Goal: Task Accomplishment & Management: Manage account settings

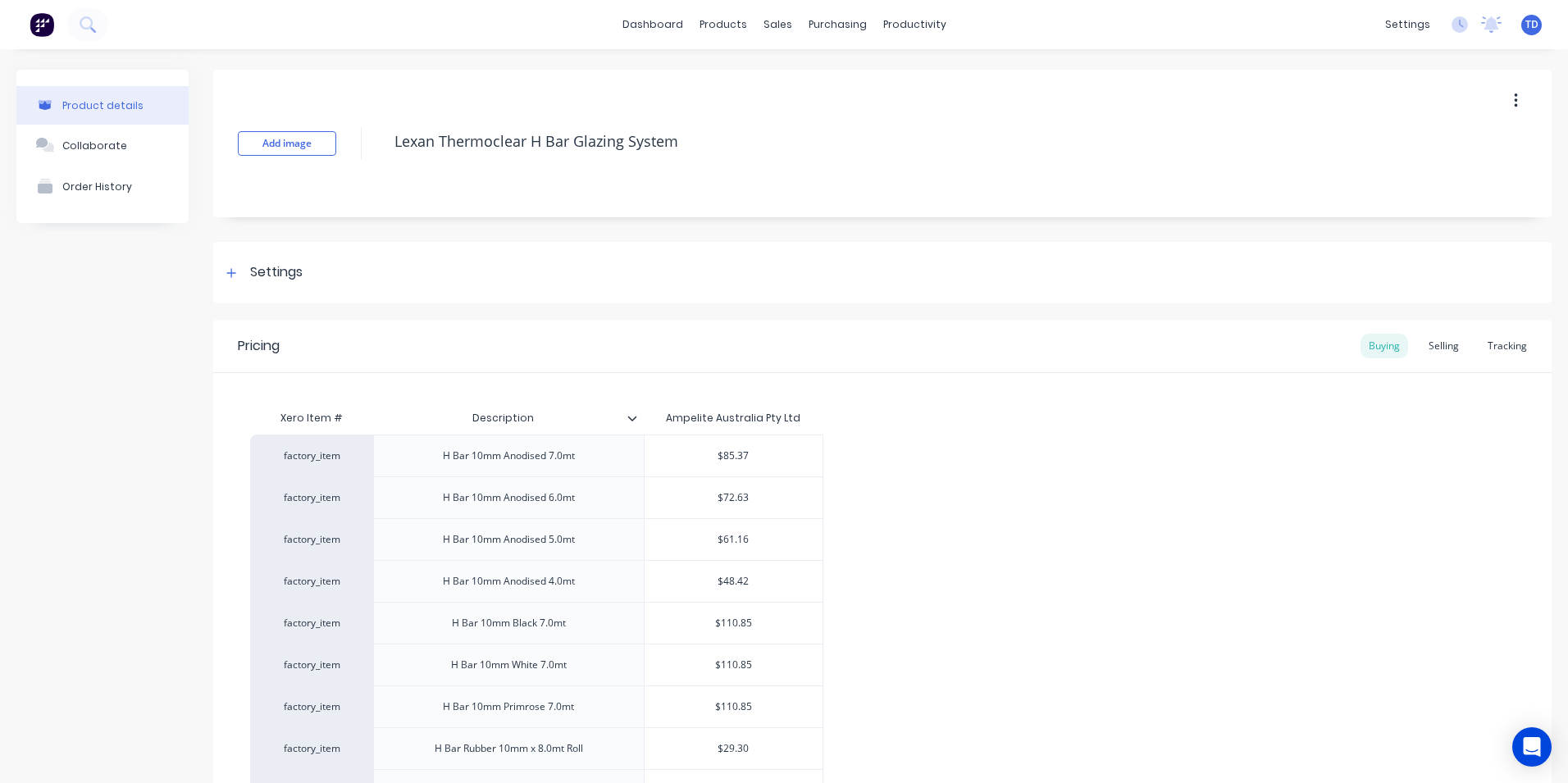
type input "$85.37"
click at [764, 462] on input "$85.37" at bounding box center [733, 456] width 178 height 15
type textarea "x"
type input "9"
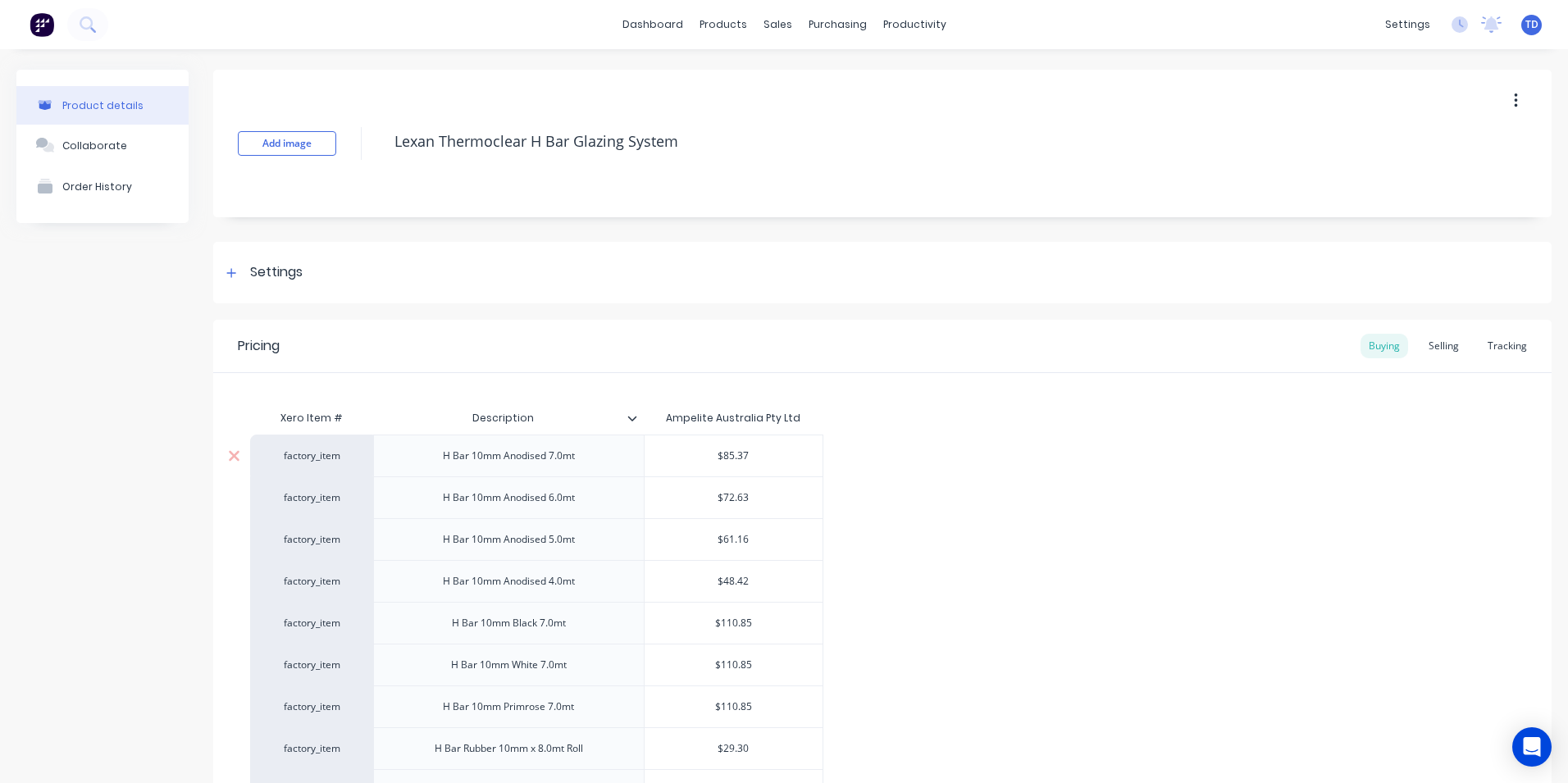
type textarea "x"
type input "90"
type textarea "x"
type input "90."
type textarea "x"
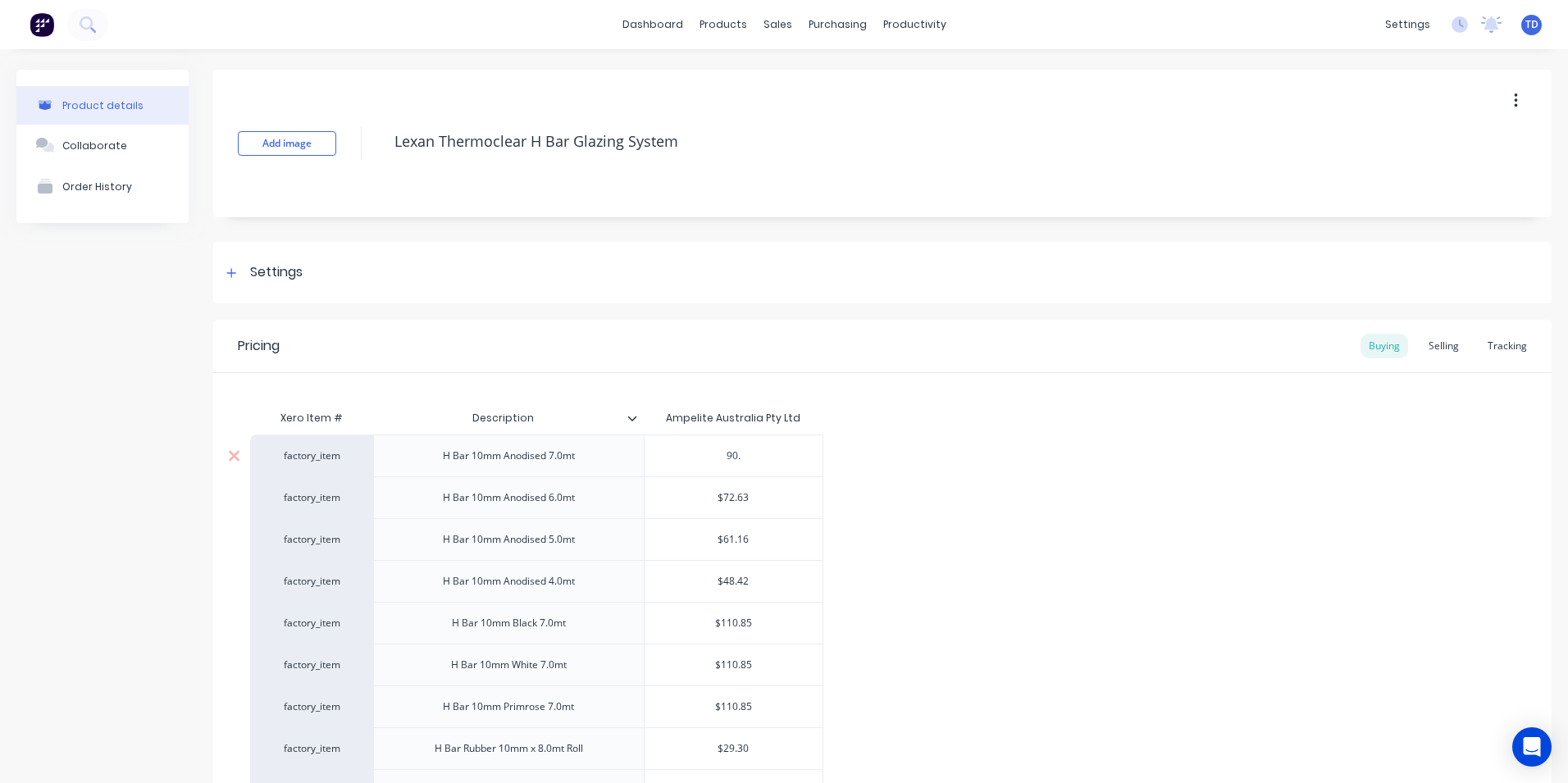
type input "90.4"
type textarea "x"
type input "90.41"
type textarea "x"
type input "90.41"
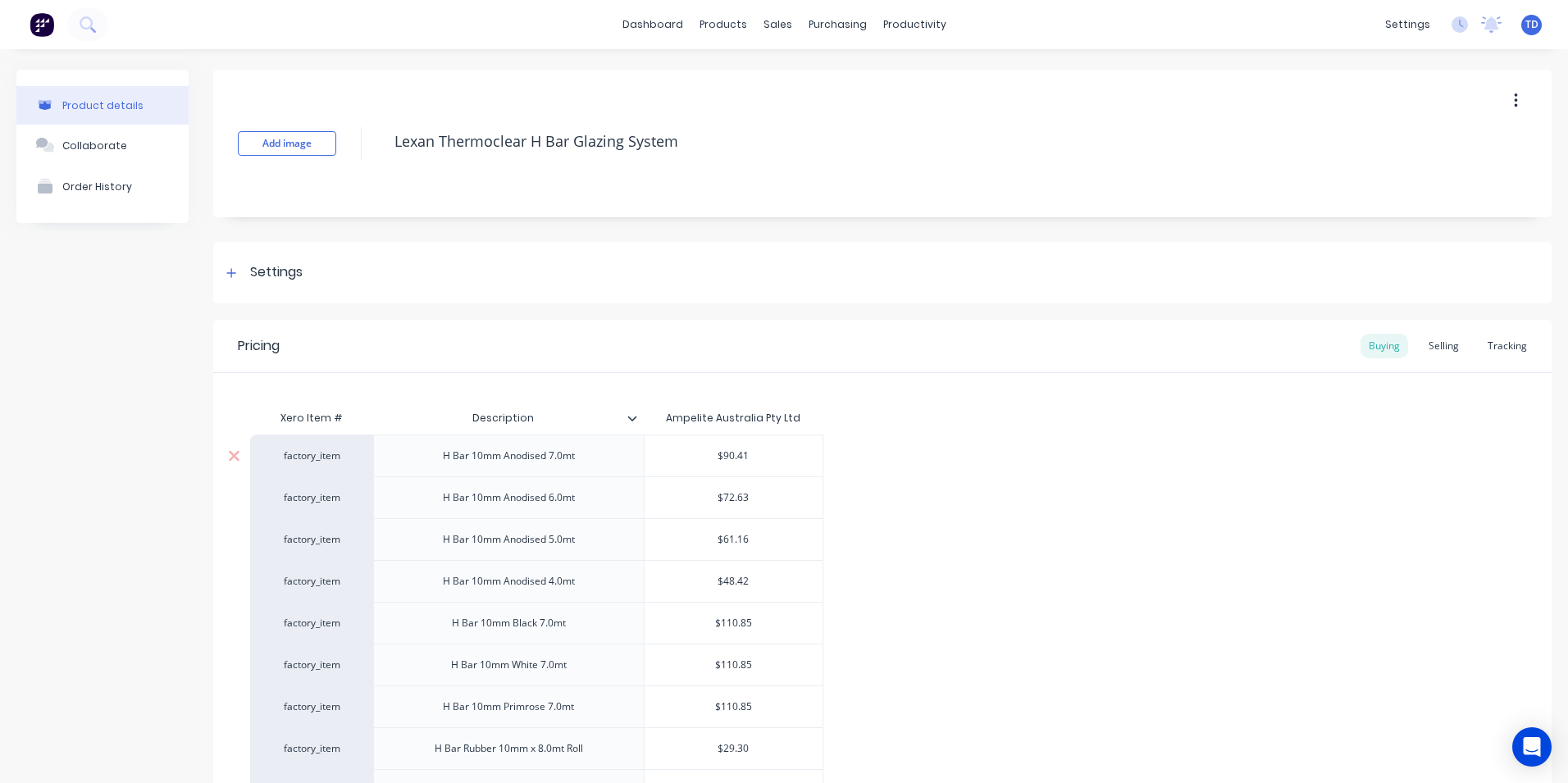
type input "$72.63"
type textarea "x"
type input "7"
type textarea "x"
type input "76"
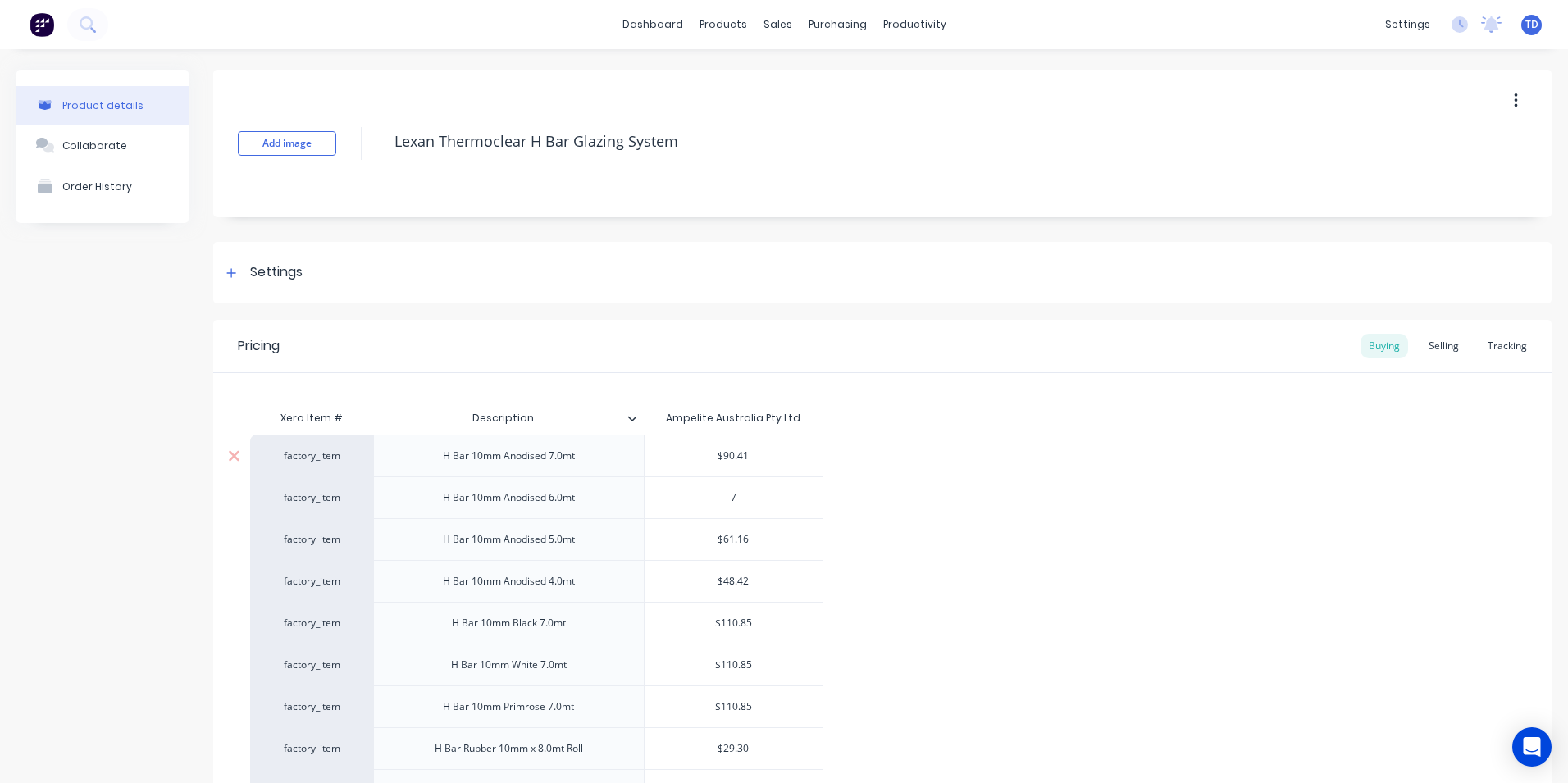
type textarea "x"
type input "76."
type textarea "x"
type input "76.9"
type textarea "x"
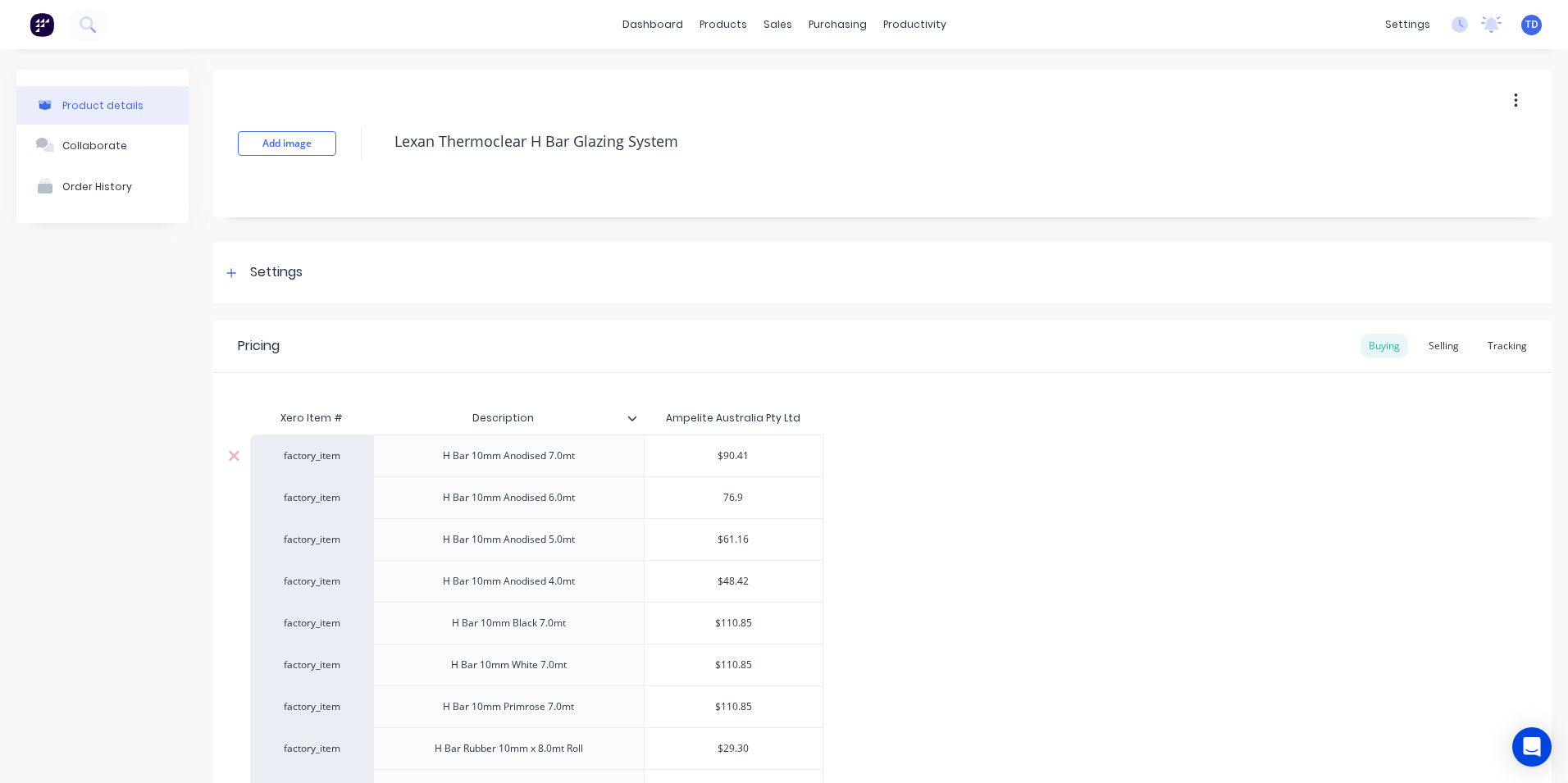
type input "76.92"
type textarea "x"
type input "76.92"
type input "$61.16"
type textarea "x"
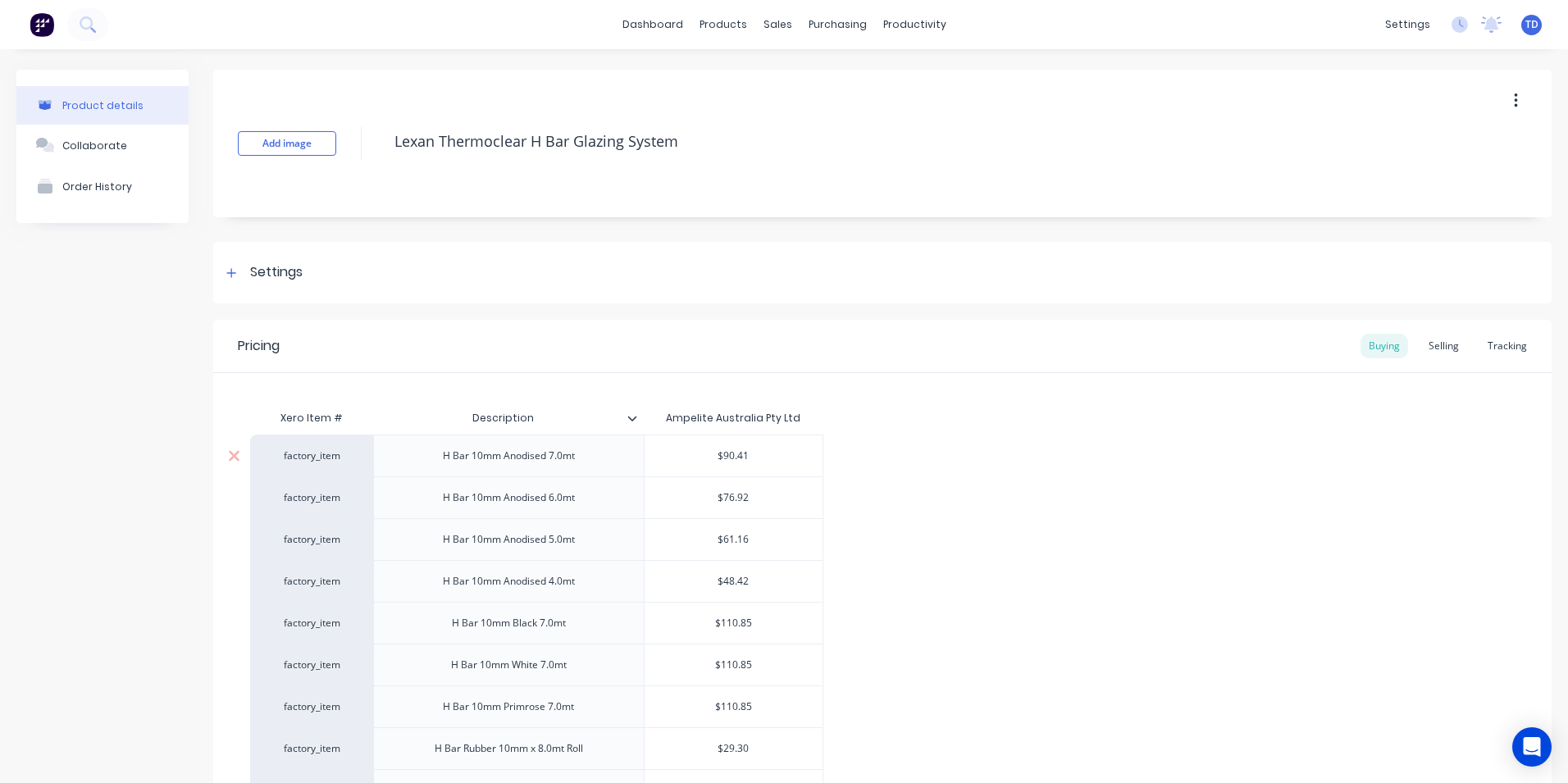
type input "6"
type textarea "x"
type input "64"
type textarea "x"
type input "64."
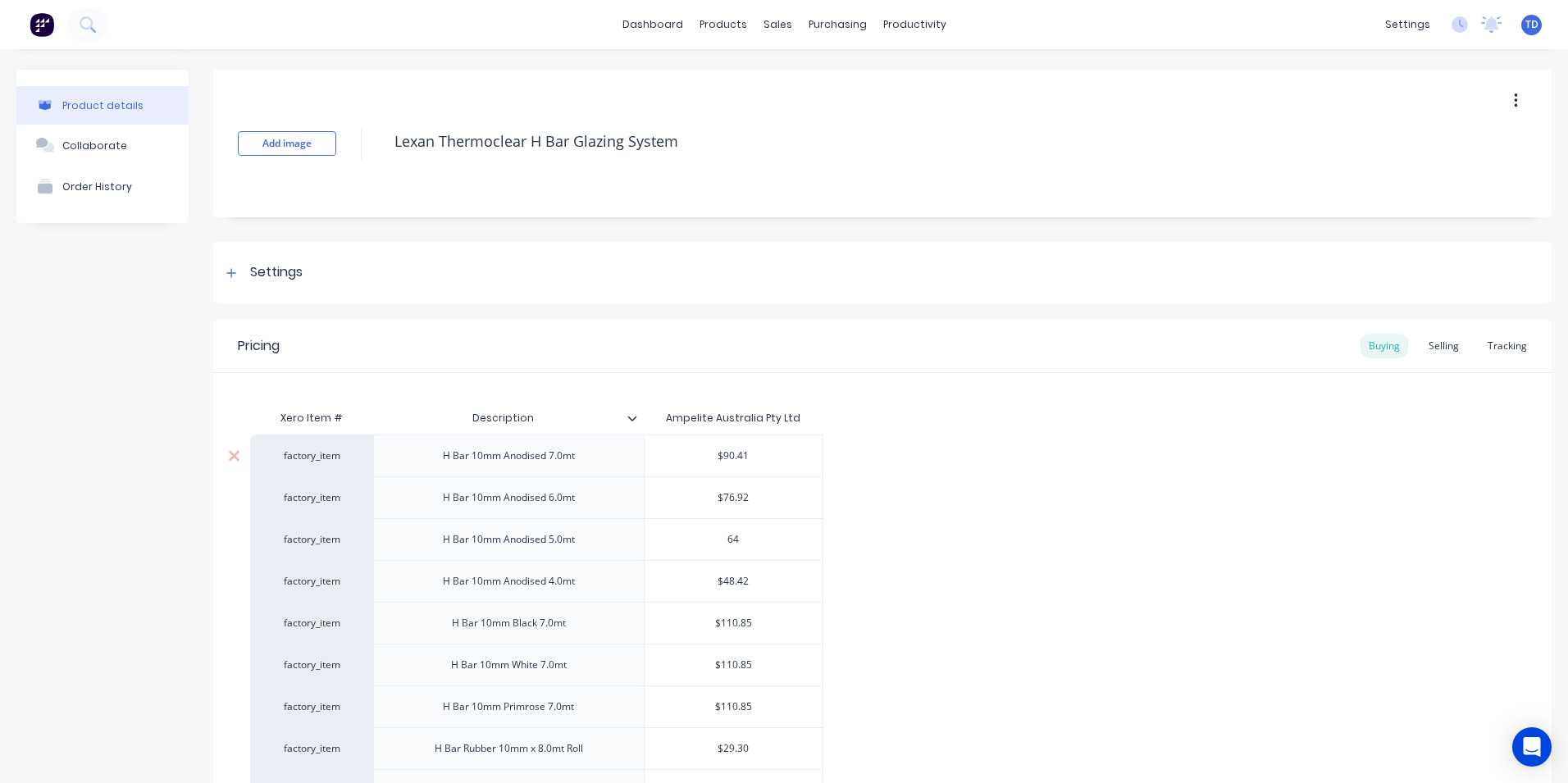
type textarea "x"
type input "64.7"
type textarea "x"
type input "64.77"
type textarea "x"
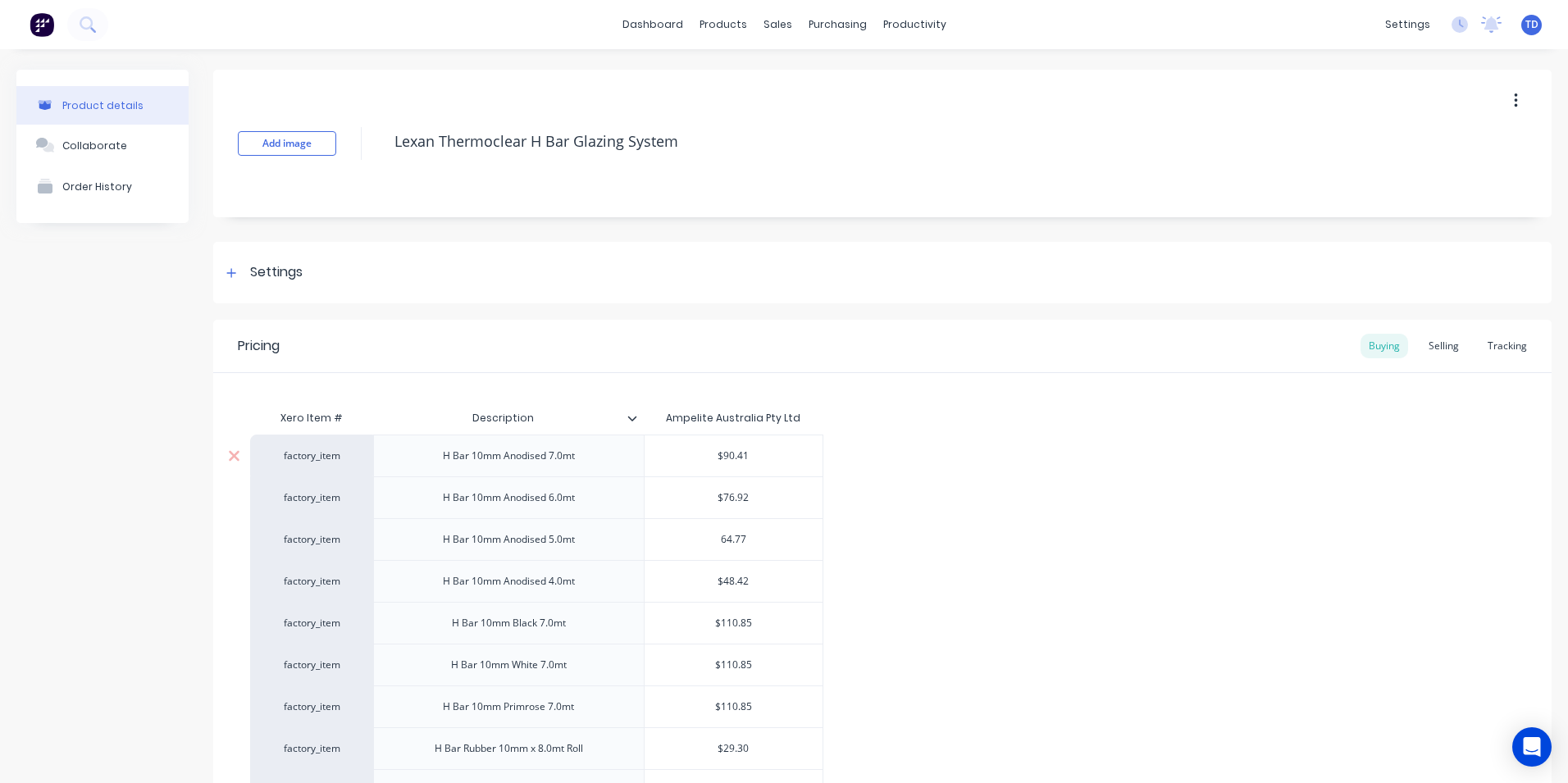
type input "64.77"
type input "$48.42"
type textarea "x"
type input "5"
type textarea "x"
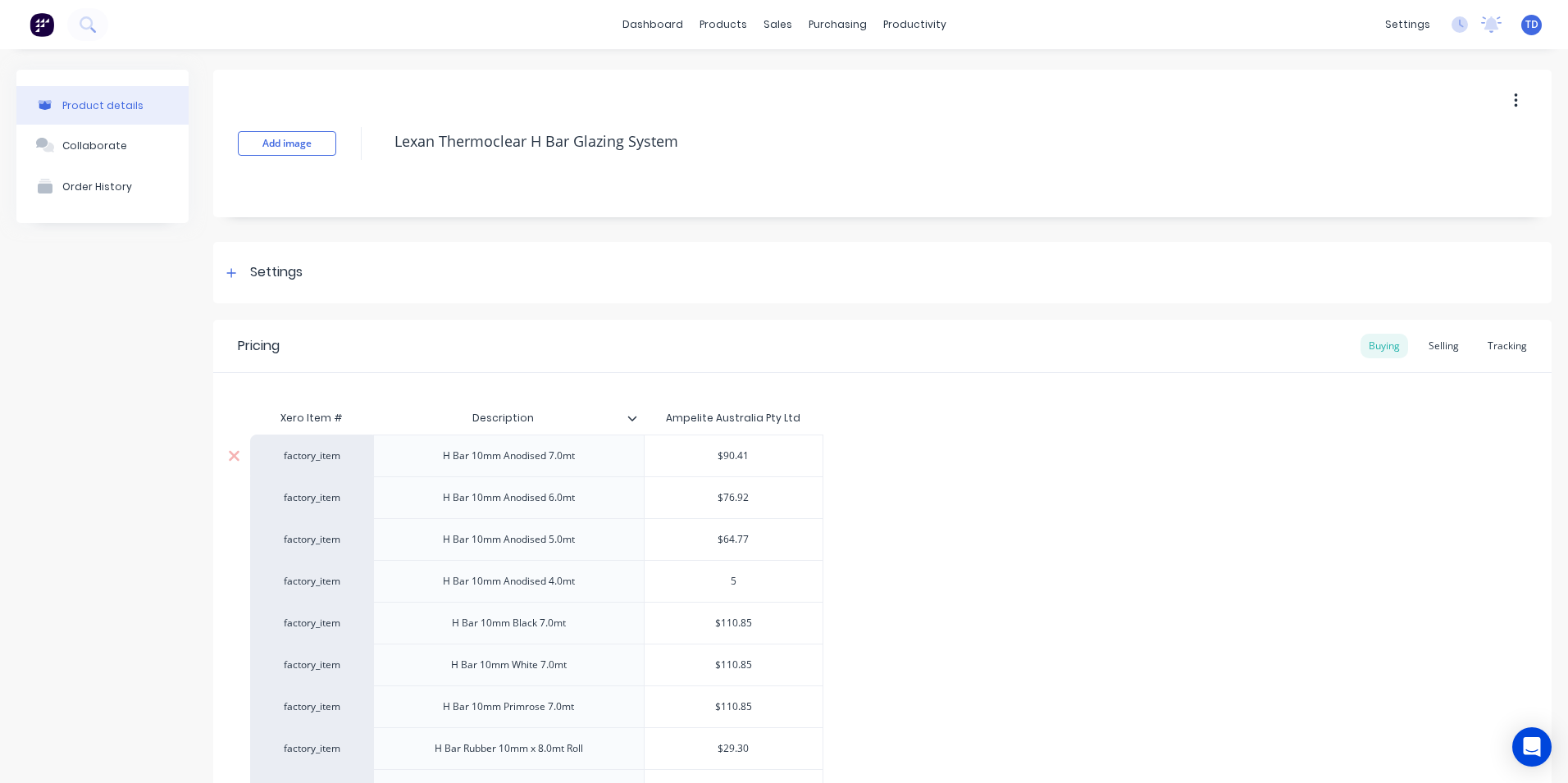
type input "51"
type textarea "x"
type input "51."
type textarea "x"
type input "51.2"
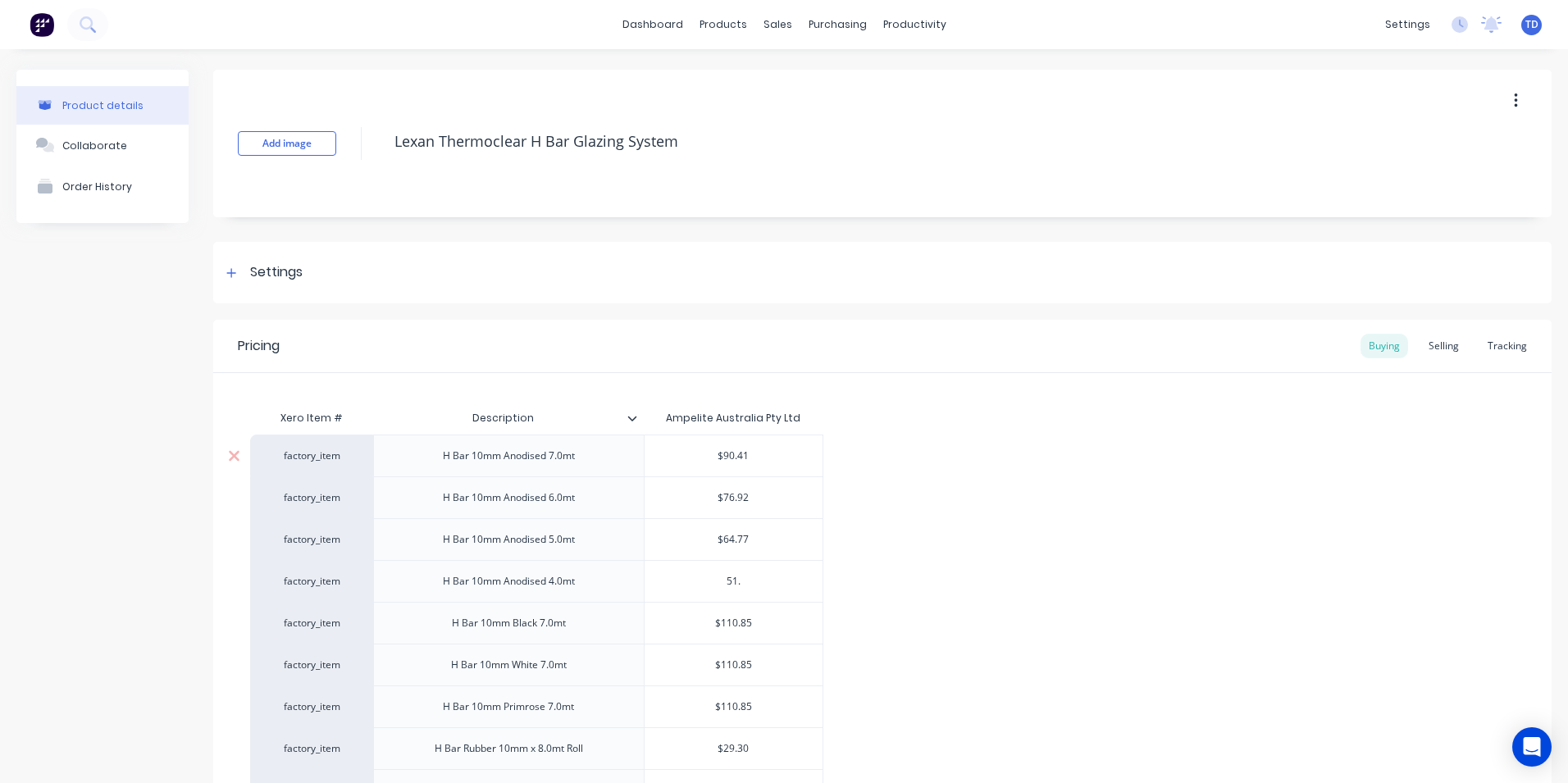
type textarea "x"
type input "51.28"
type textarea "x"
type input "51.28"
type input "$110.85"
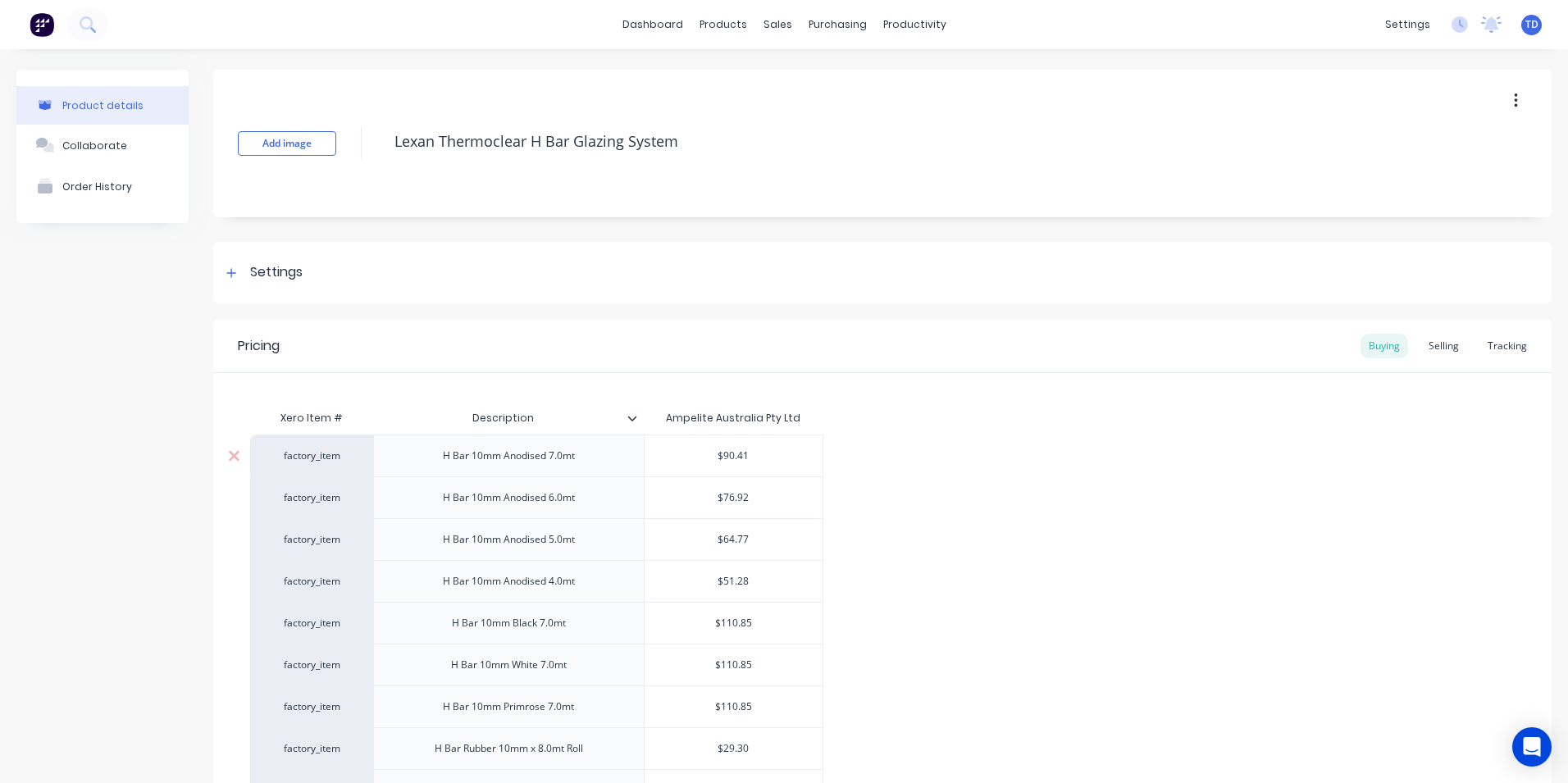
type textarea "x"
type input "1"
type textarea "x"
type input "11"
type textarea "x"
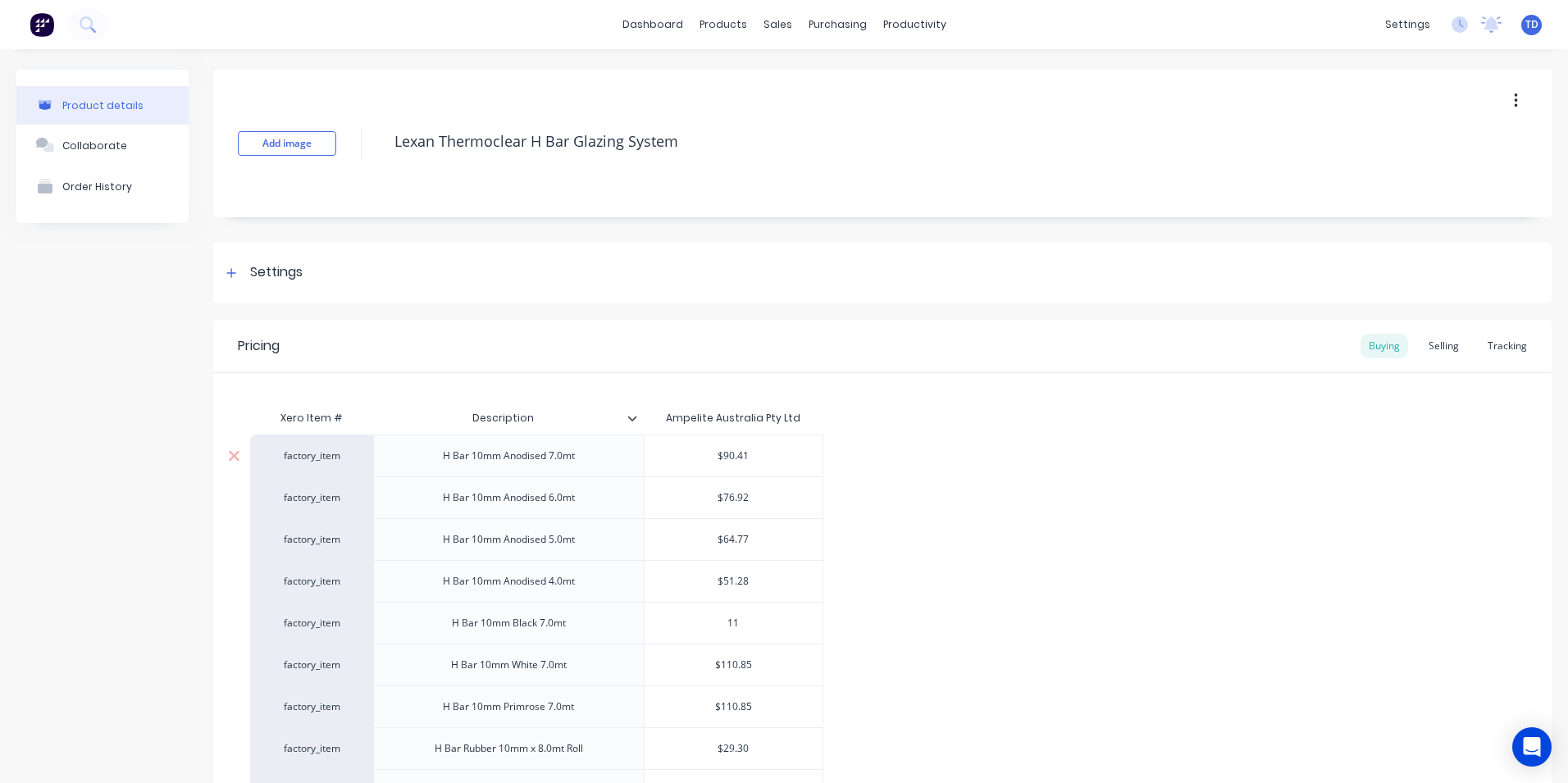
type input "117"
type textarea "x"
type input "117."
type textarea "x"
type input "117.3"
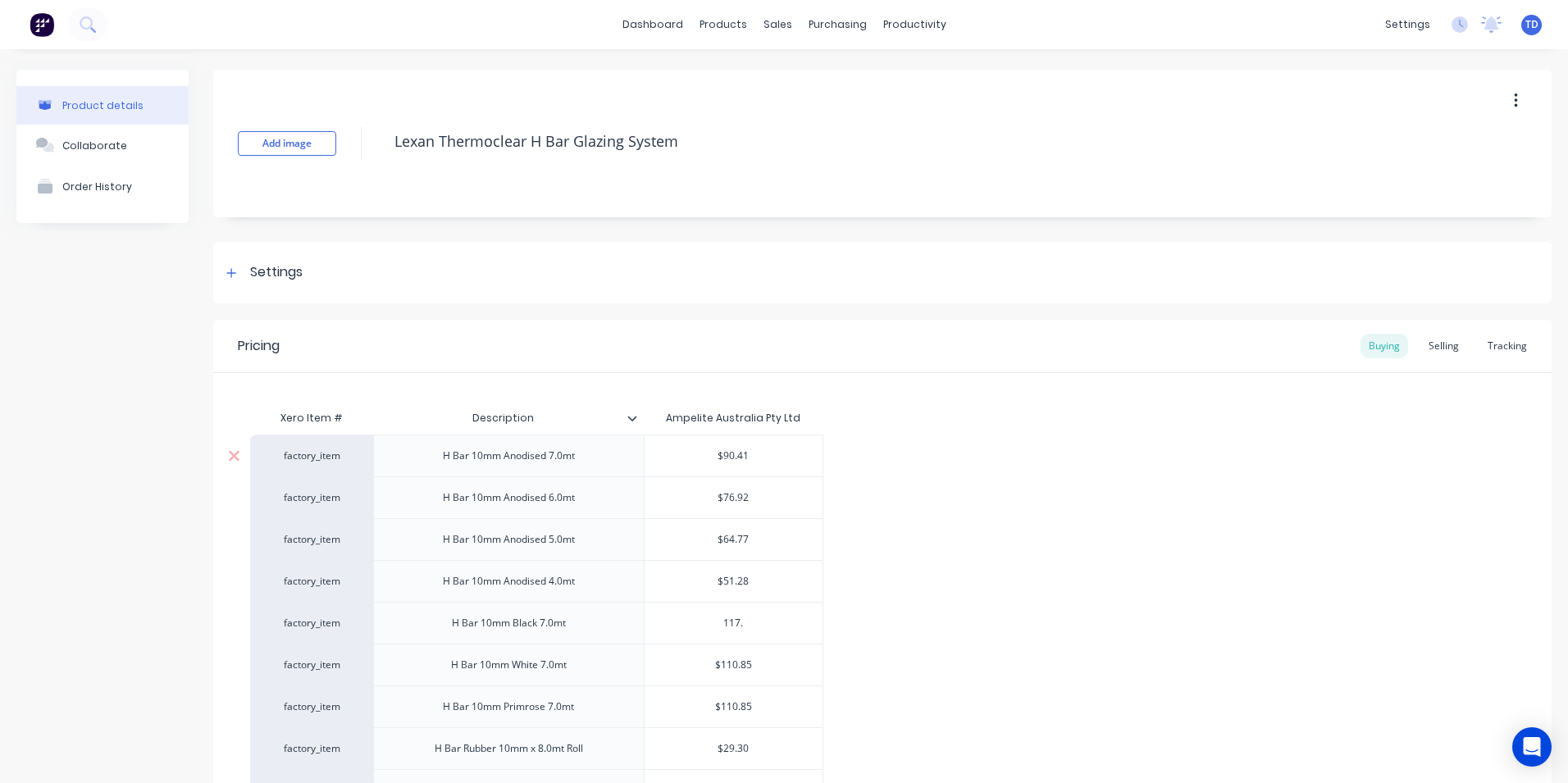
type textarea "x"
type input "117.39"
type textarea "x"
type input "117.39"
type input "$110.85"
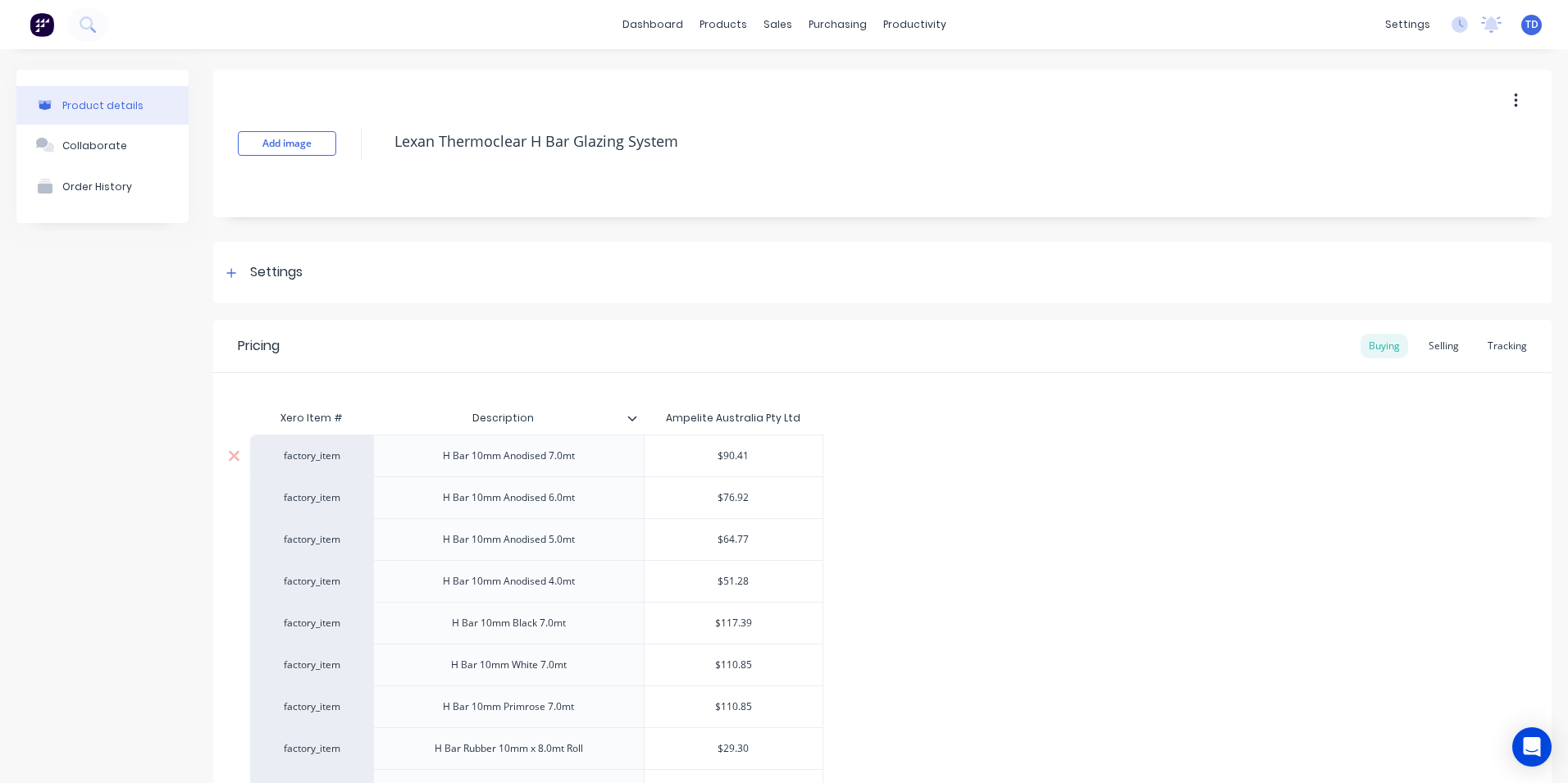
type textarea "x"
type input "1"
type textarea "x"
type input "11"
type textarea "x"
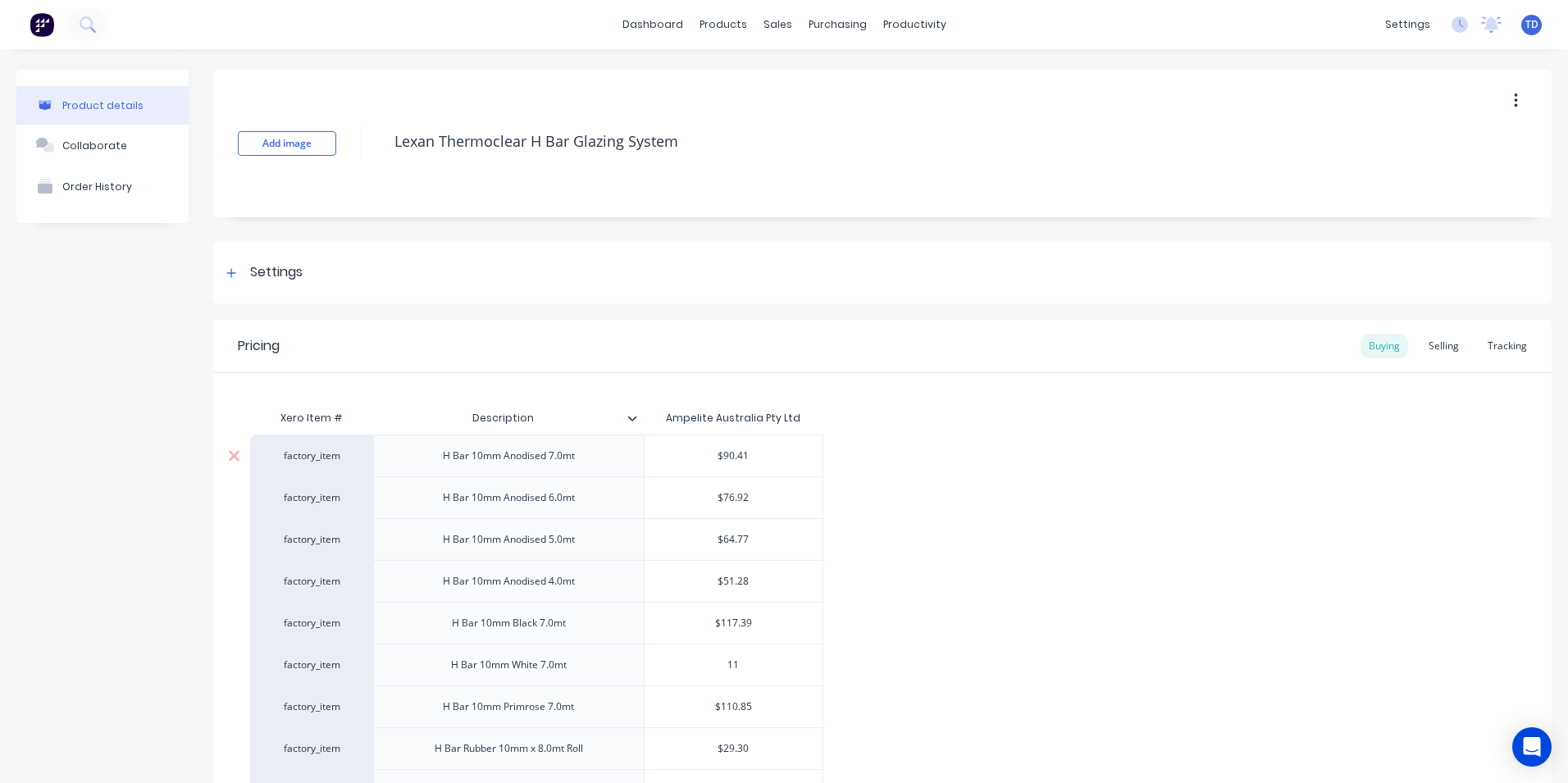
type input "117"
type textarea "x"
type input "117."
type textarea "x"
type input "117.3"
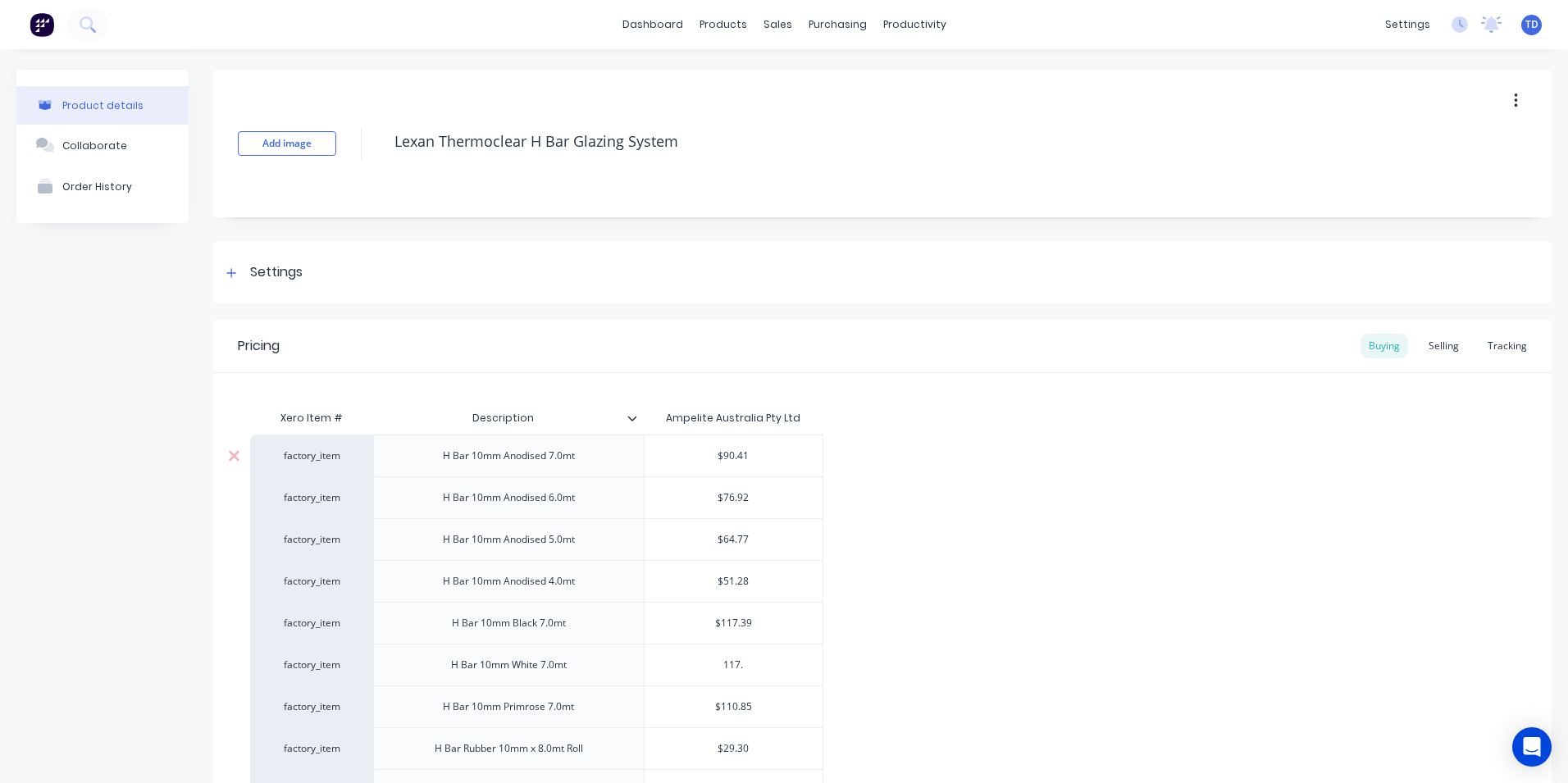
type textarea "x"
type input "117.39"
type textarea "x"
type input "117.39"
type input "$110.85"
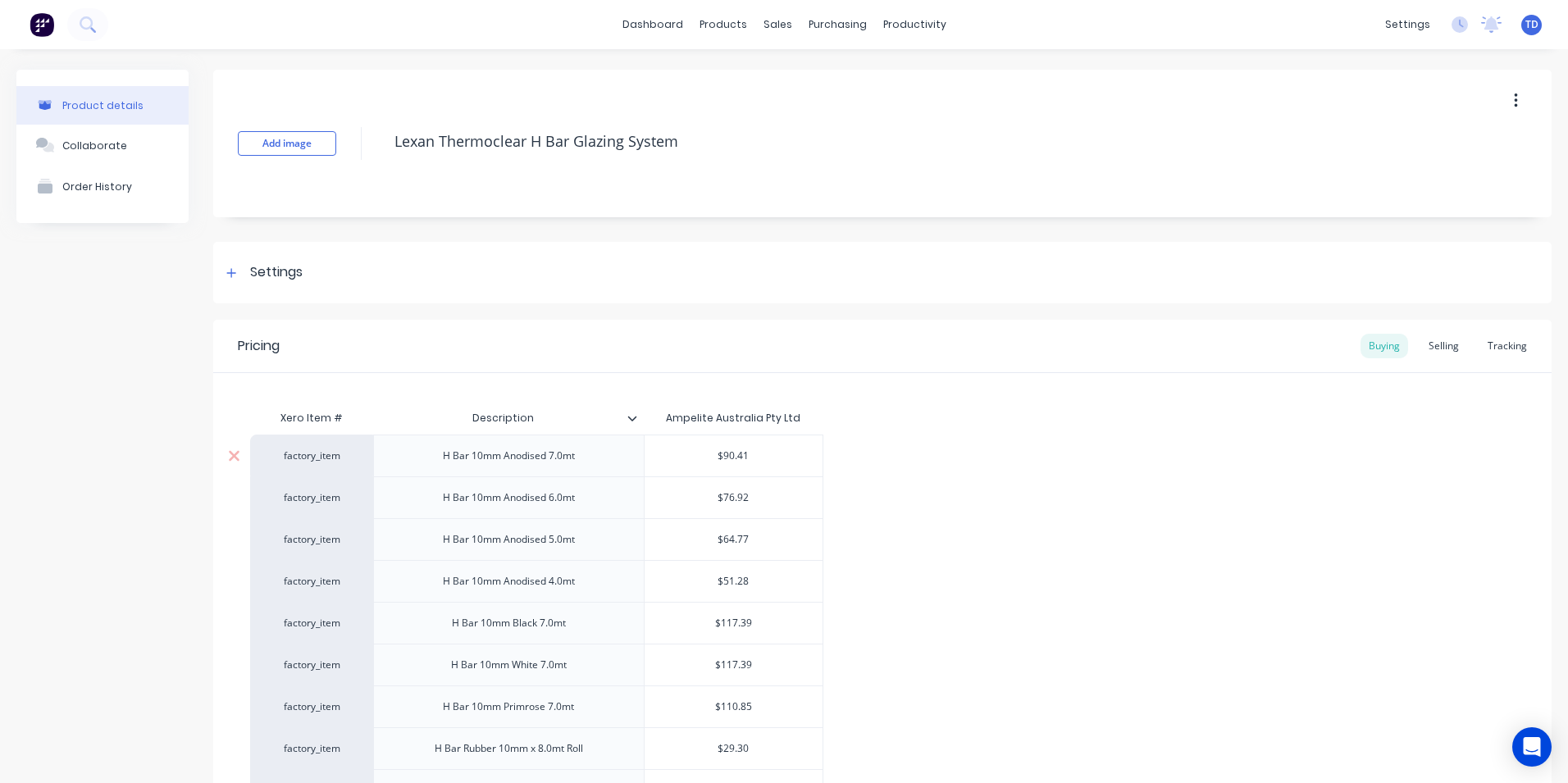
type textarea "x"
type input "1"
type textarea "x"
type input "11"
type textarea "x"
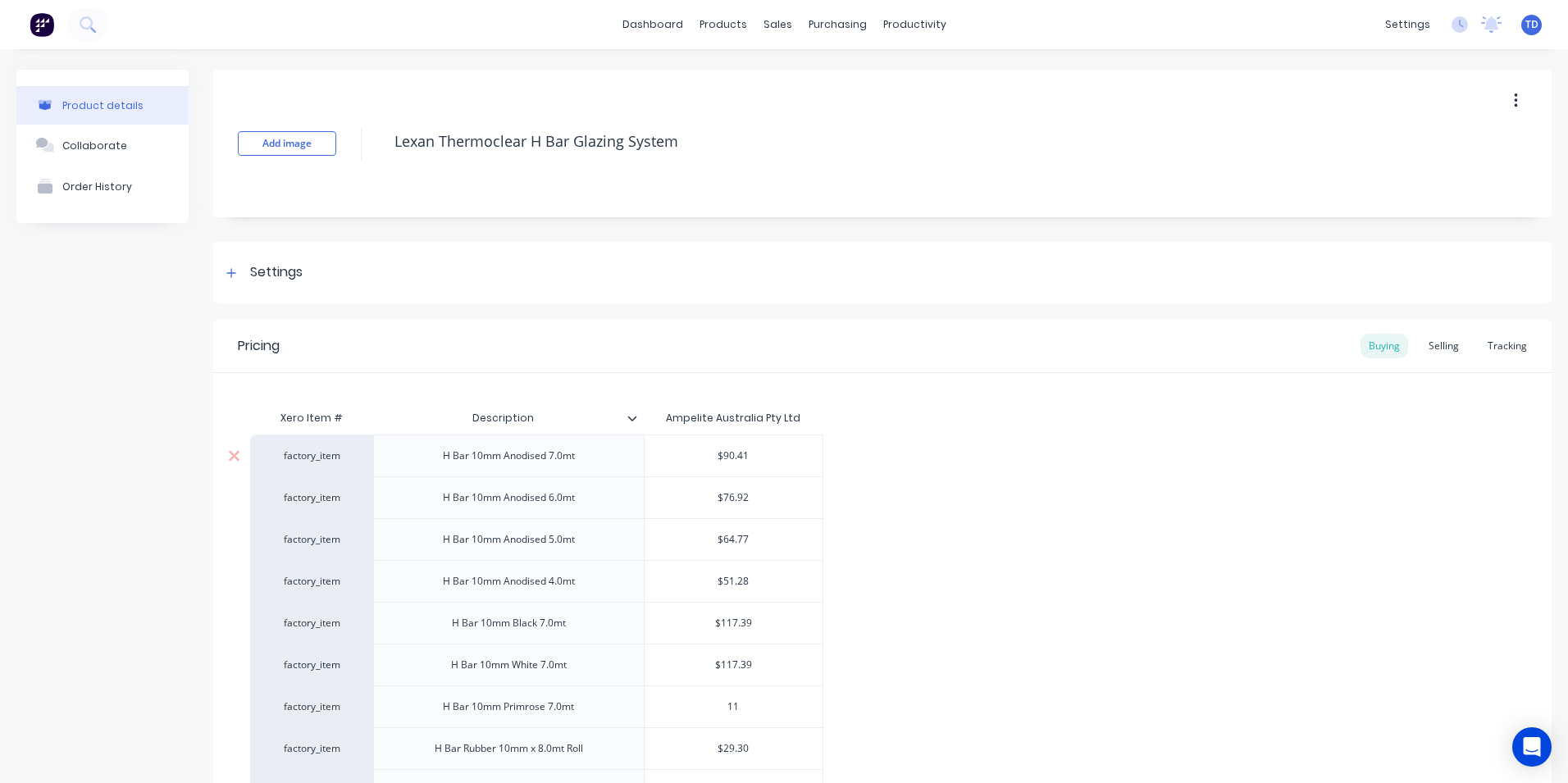
type input "117"
type textarea "x"
type input "117."
type textarea "x"
type input "117.3"
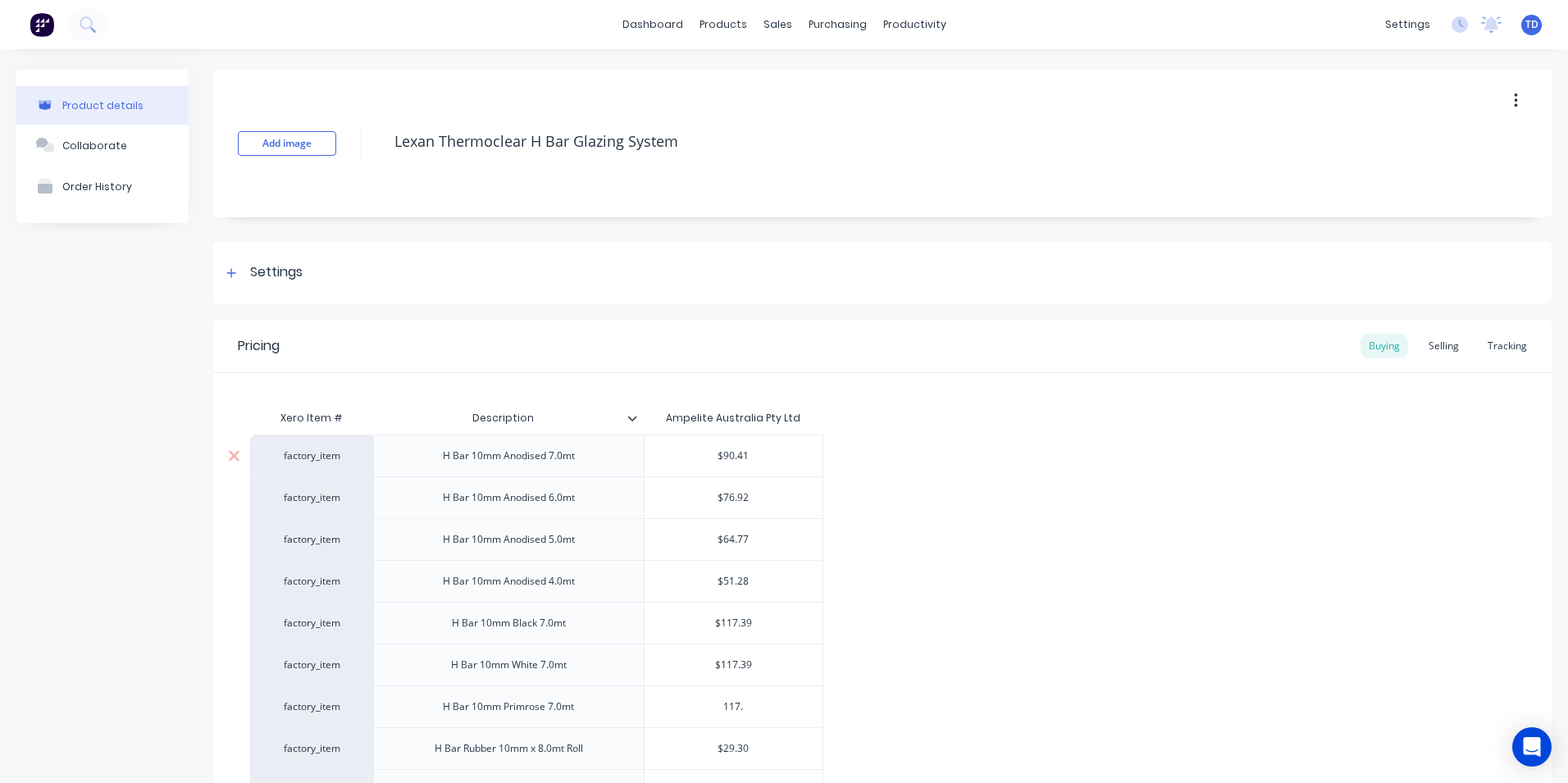
type textarea "x"
type input "117.39"
type textarea "x"
type input "117.39"
type input "$29.30"
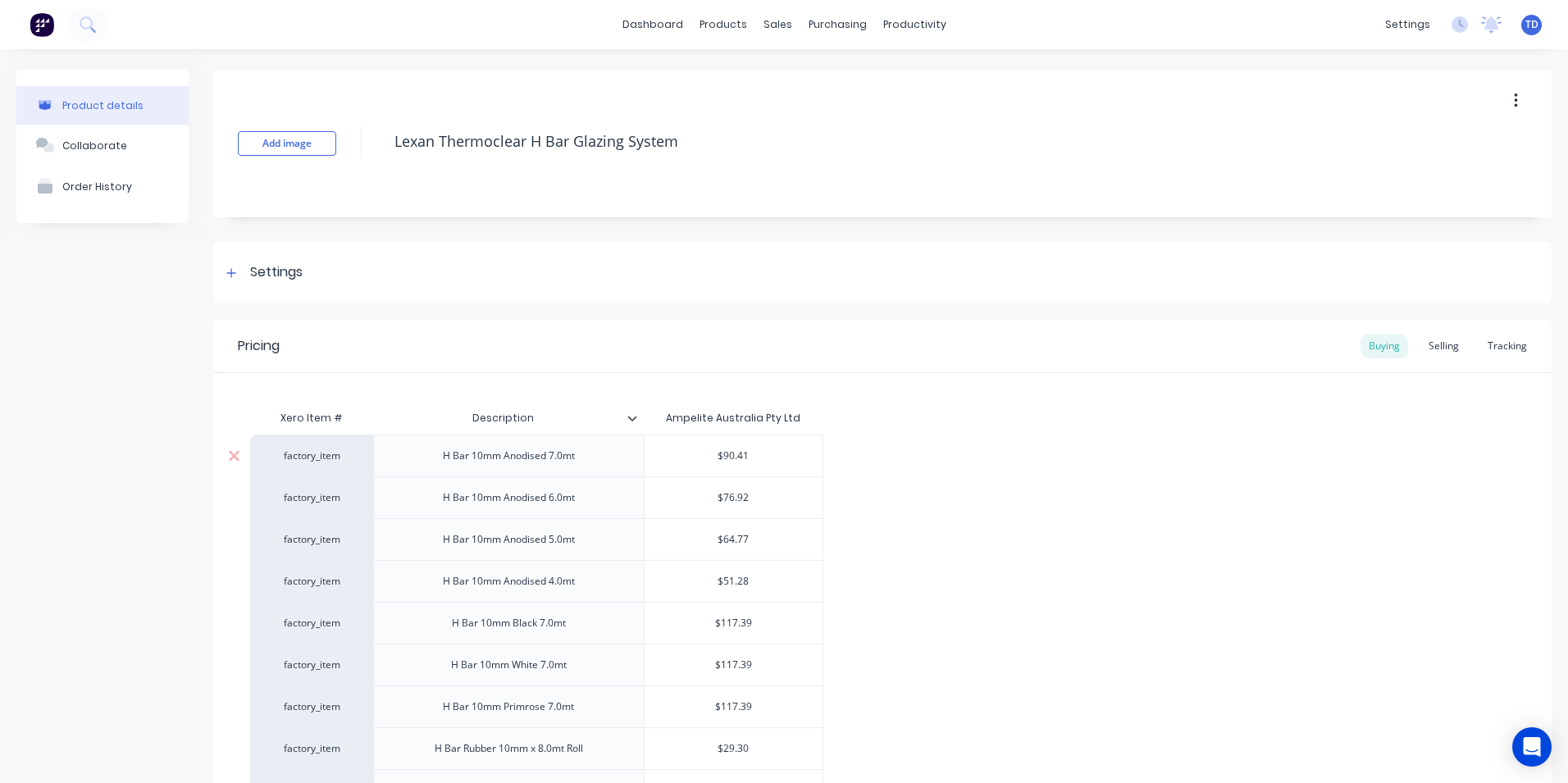
type textarea "x"
type input "3"
type textarea "x"
type input "31"
type textarea "x"
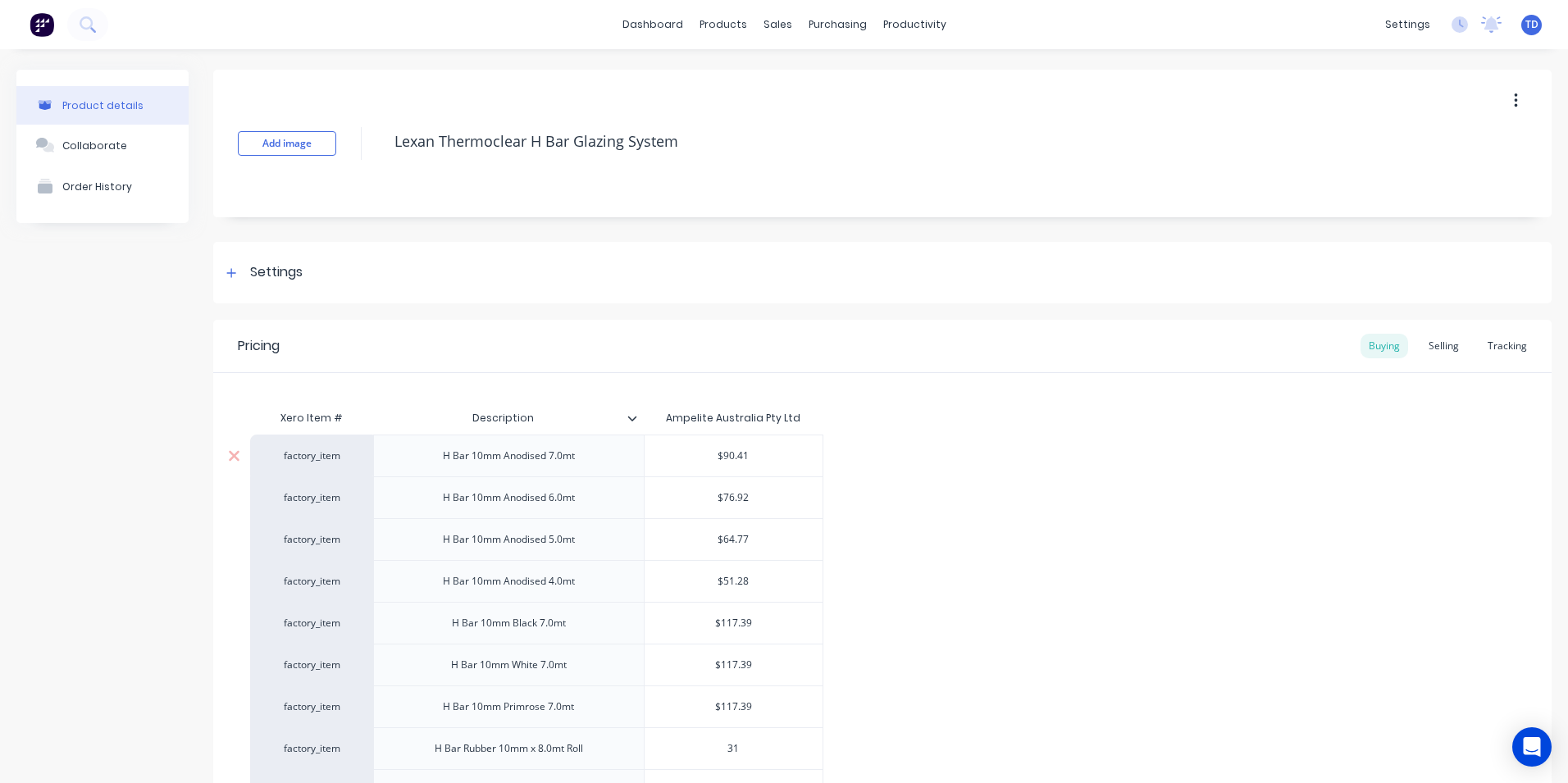
type input "31."
type textarea "x"
type input "31.0"
type textarea "x"
type input "31.03"
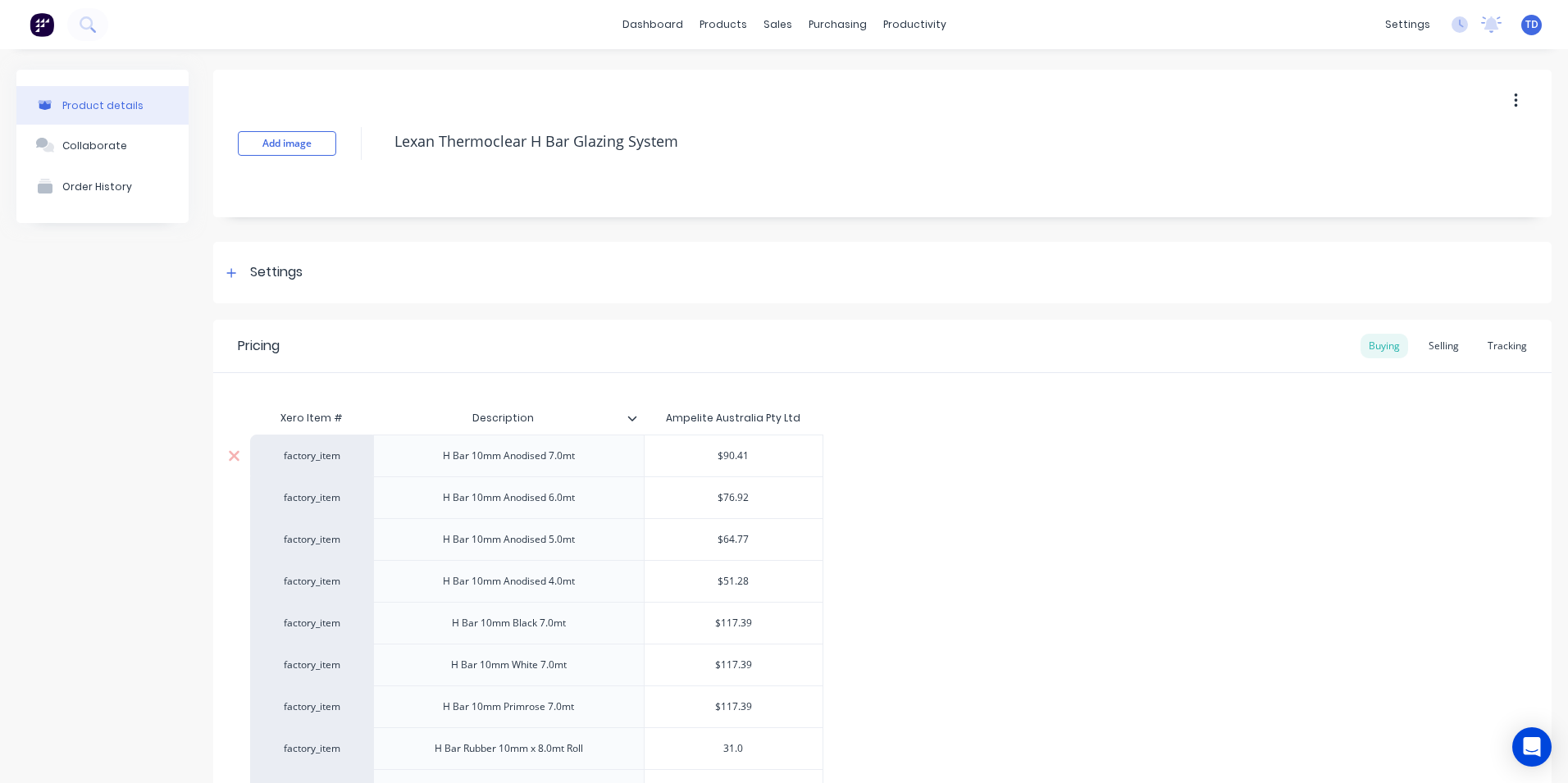
type textarea "x"
type input "31.03"
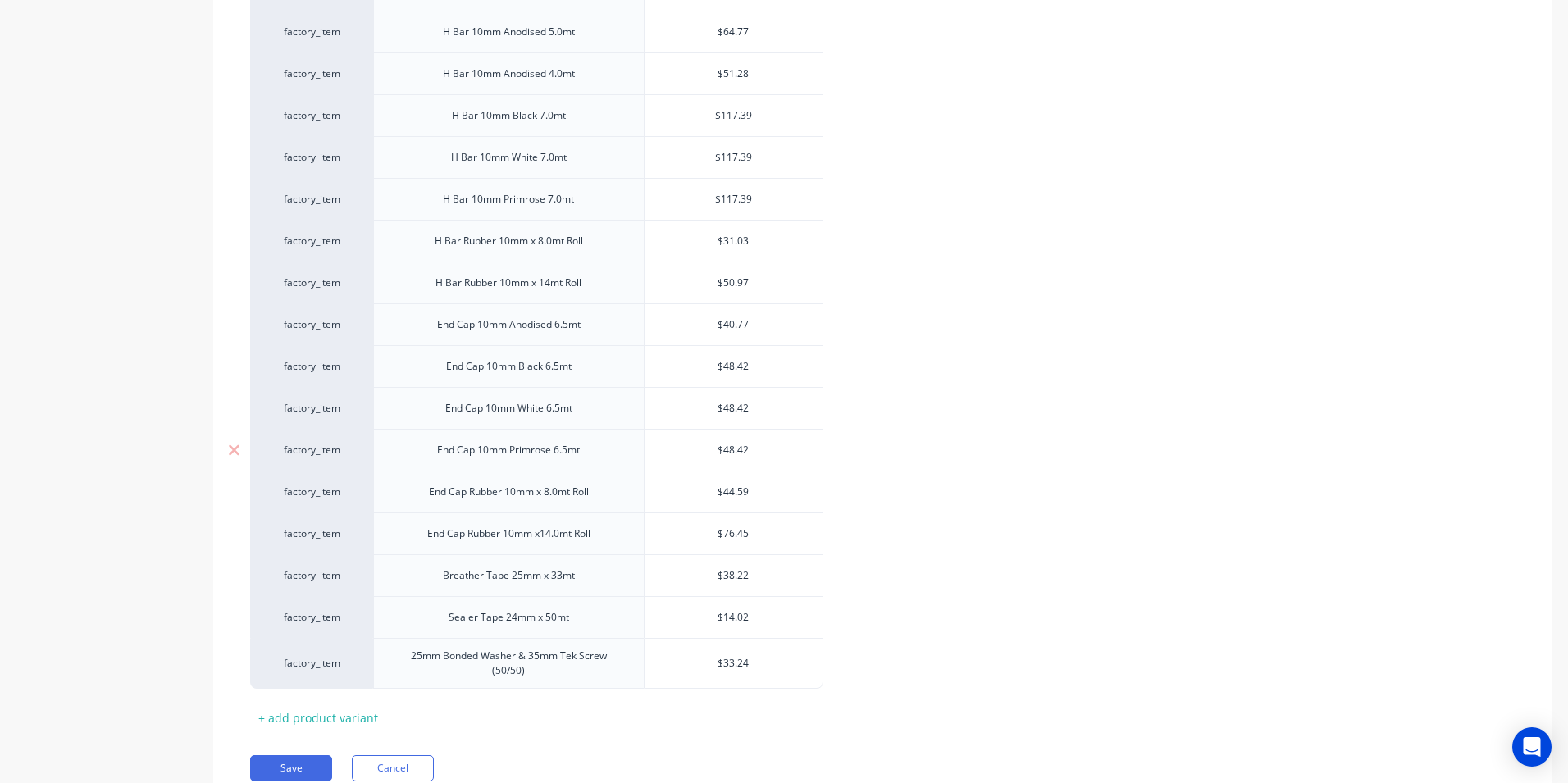
scroll to position [509, 0]
click at [758, 268] on div "$50.97" at bounding box center [733, 282] width 178 height 41
type input "$50.97"
type textarea "x"
type input "5"
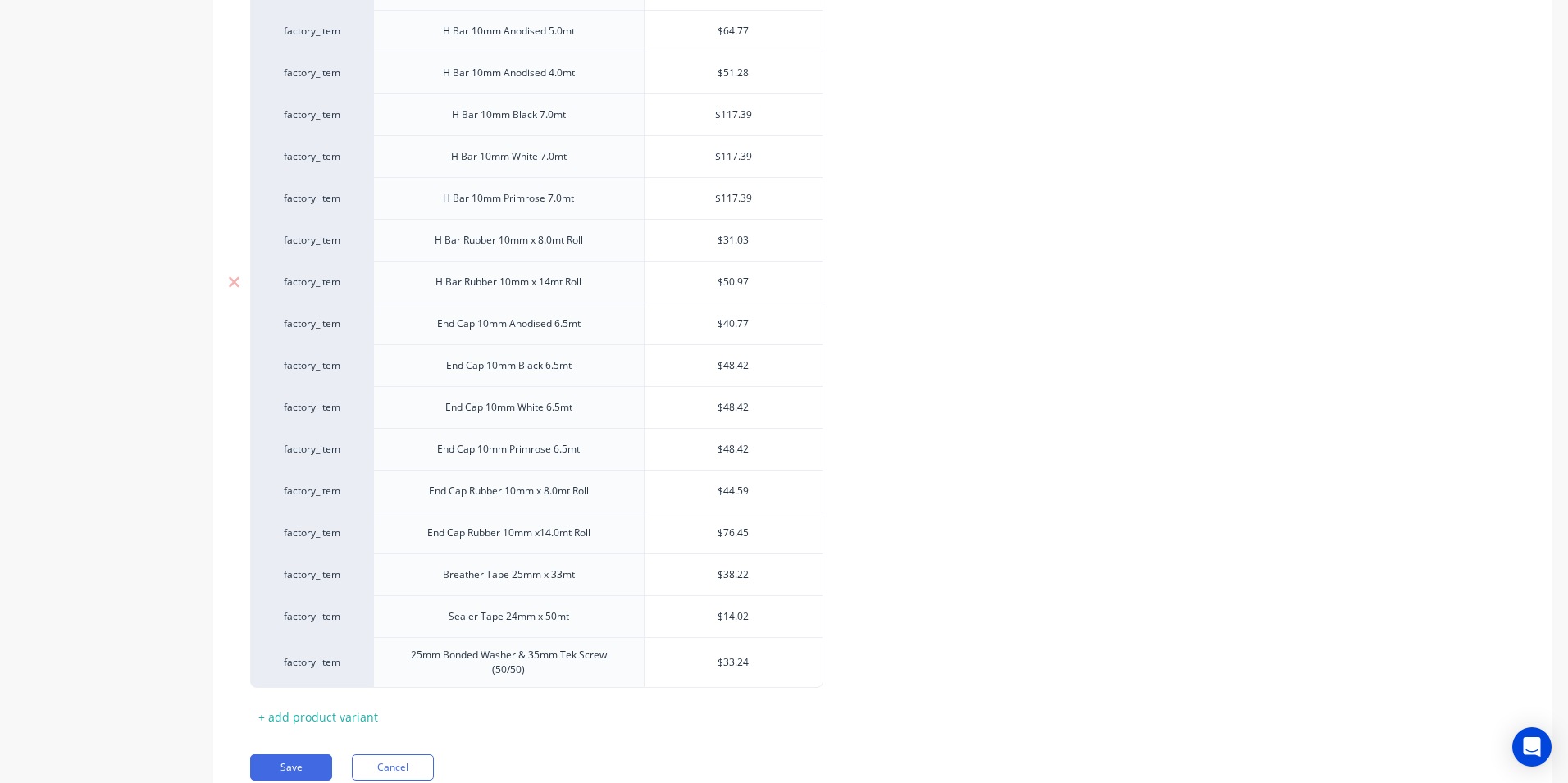
type textarea "x"
type input "53"
type textarea "x"
type input "53."
type textarea "x"
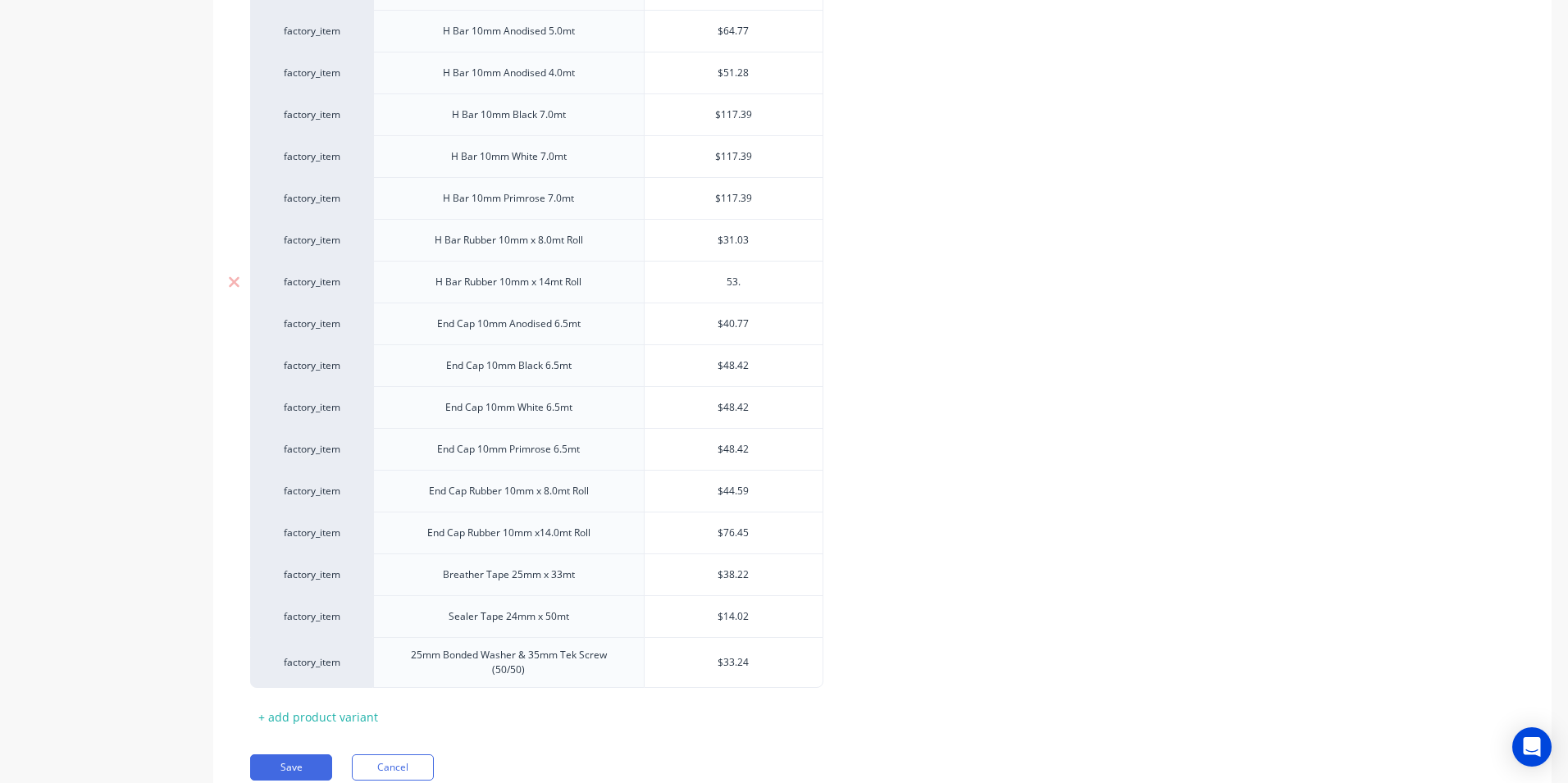
type input "53.9"
type textarea "x"
type input "53.98"
type textarea "x"
type input "53.98"
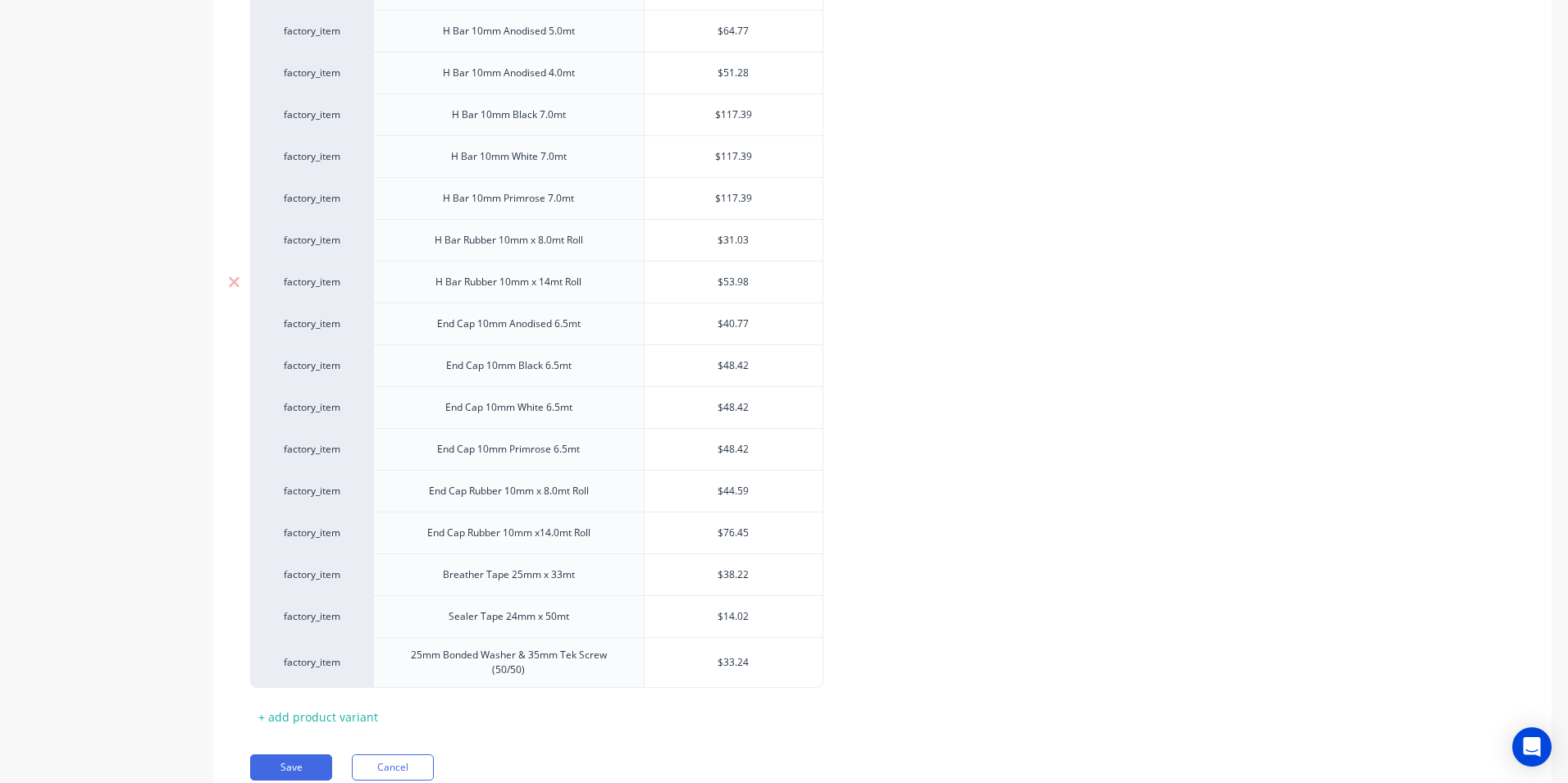
type input "$40.77"
type textarea "x"
type input "$53.98"
type textarea "x"
type input "4"
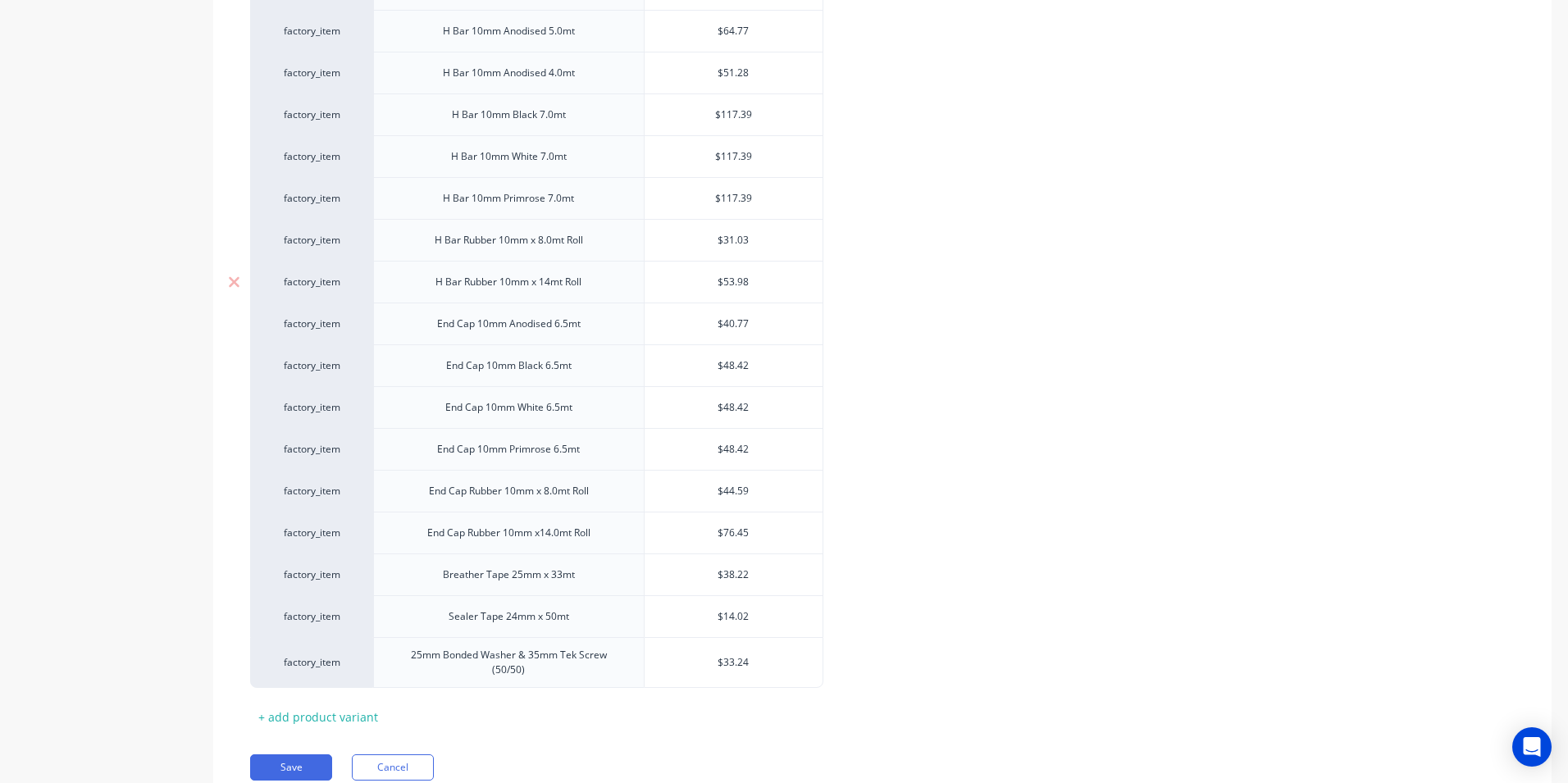
type textarea "x"
type input "43"
type textarea "x"
type input "43."
type textarea "x"
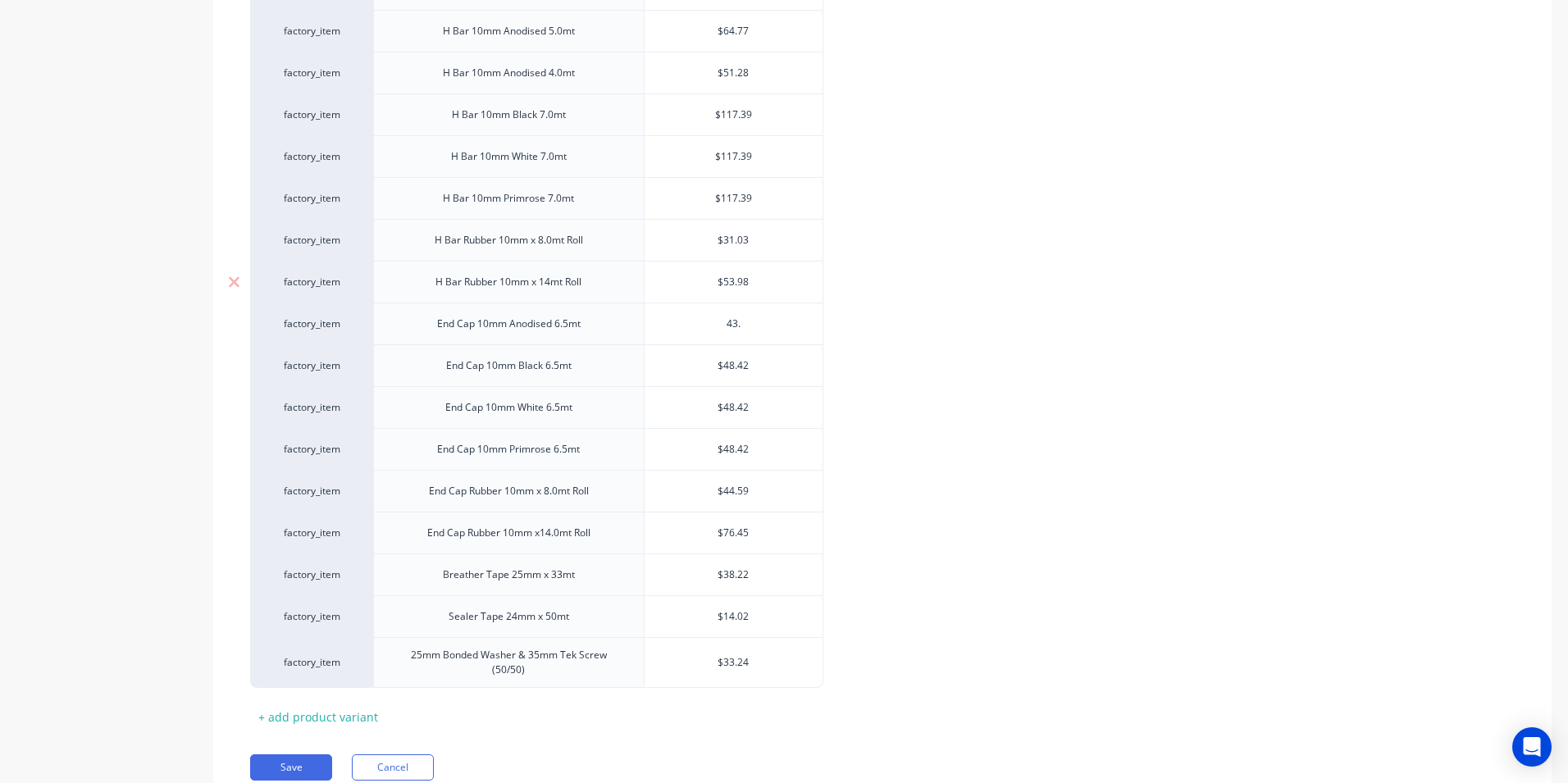
type input "43.1"
type textarea "x"
type input "43.18"
type textarea "x"
type input "43.18"
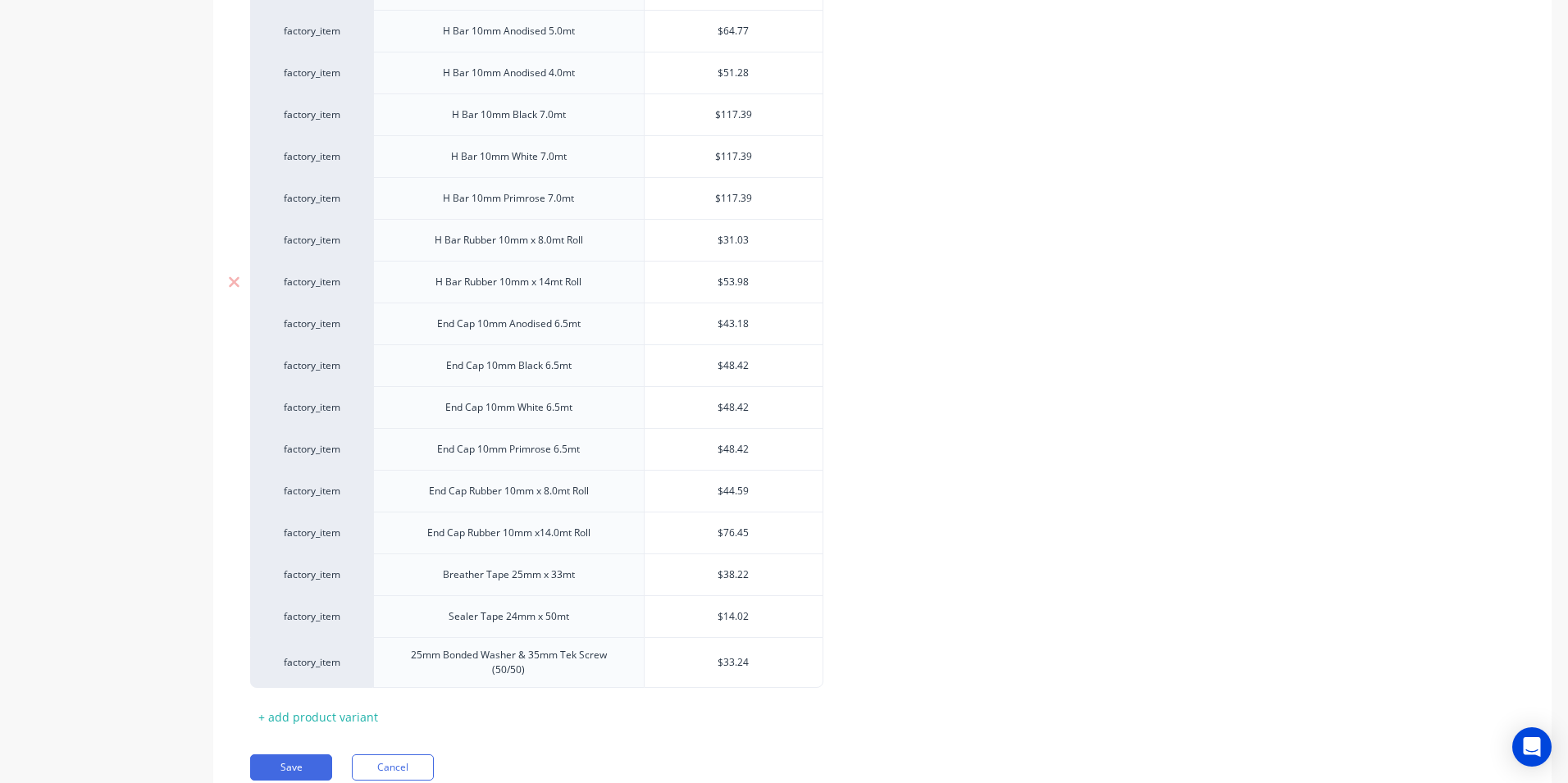
type input "$48.42"
type textarea "x"
type input "5"
type textarea "x"
type input "51"
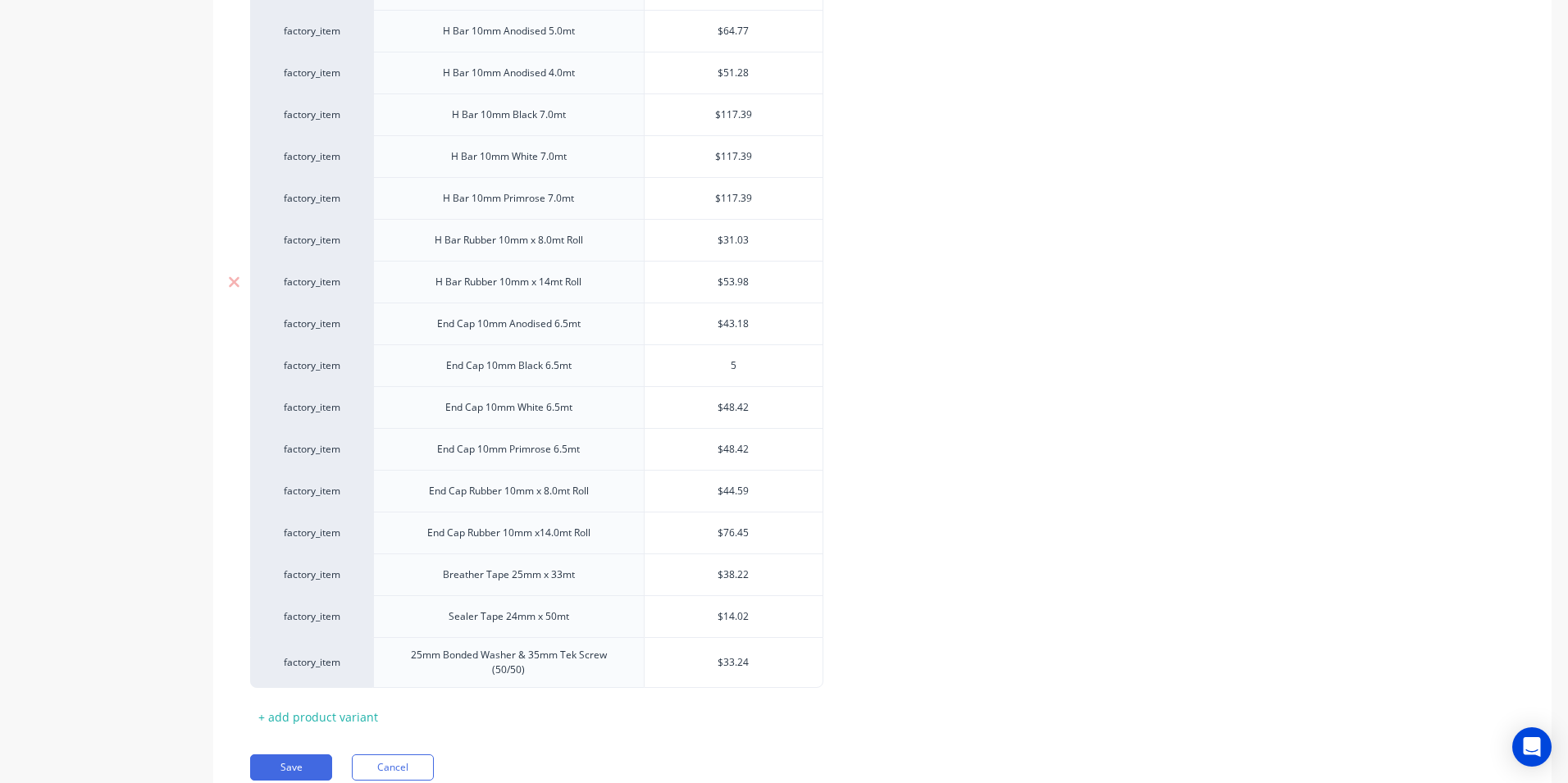
type textarea "x"
type input "51."
type textarea "x"
type input "51.2"
type textarea "x"
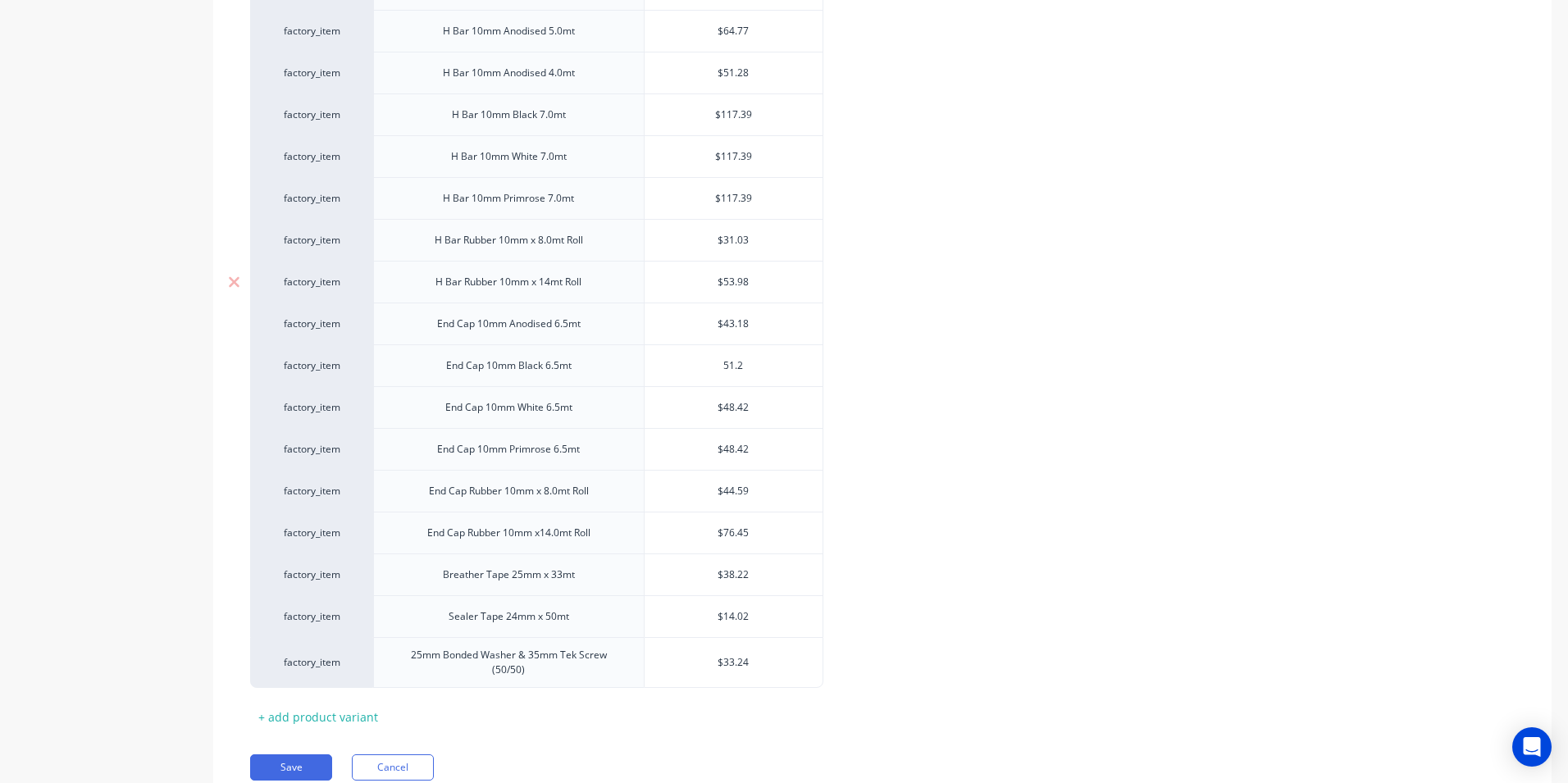
type input "51.28"
type textarea "x"
type input "51.28"
type input "$48.42"
type textarea "x"
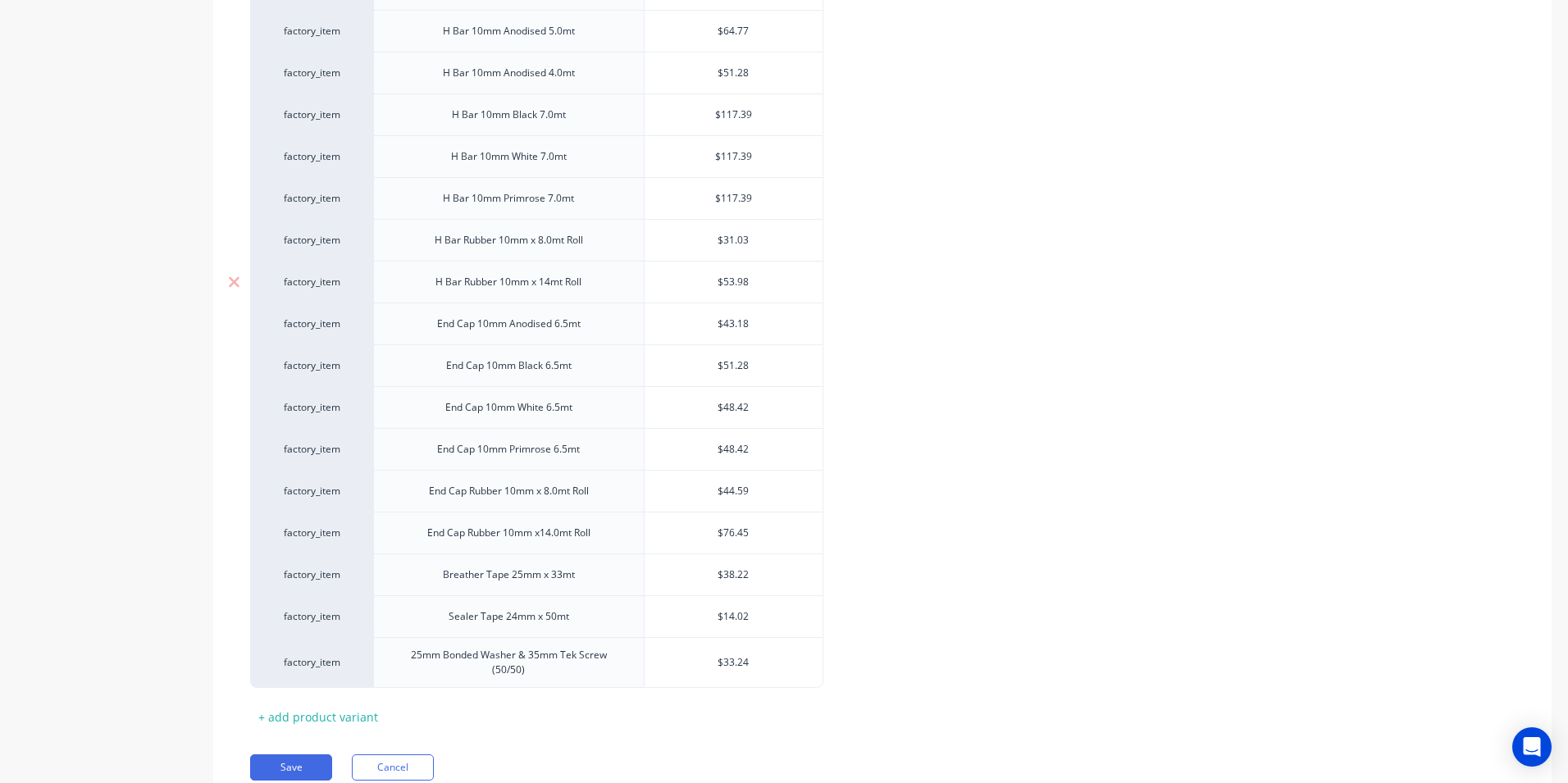
type input "5"
type textarea "x"
type input "51"
type textarea "x"
type input "51."
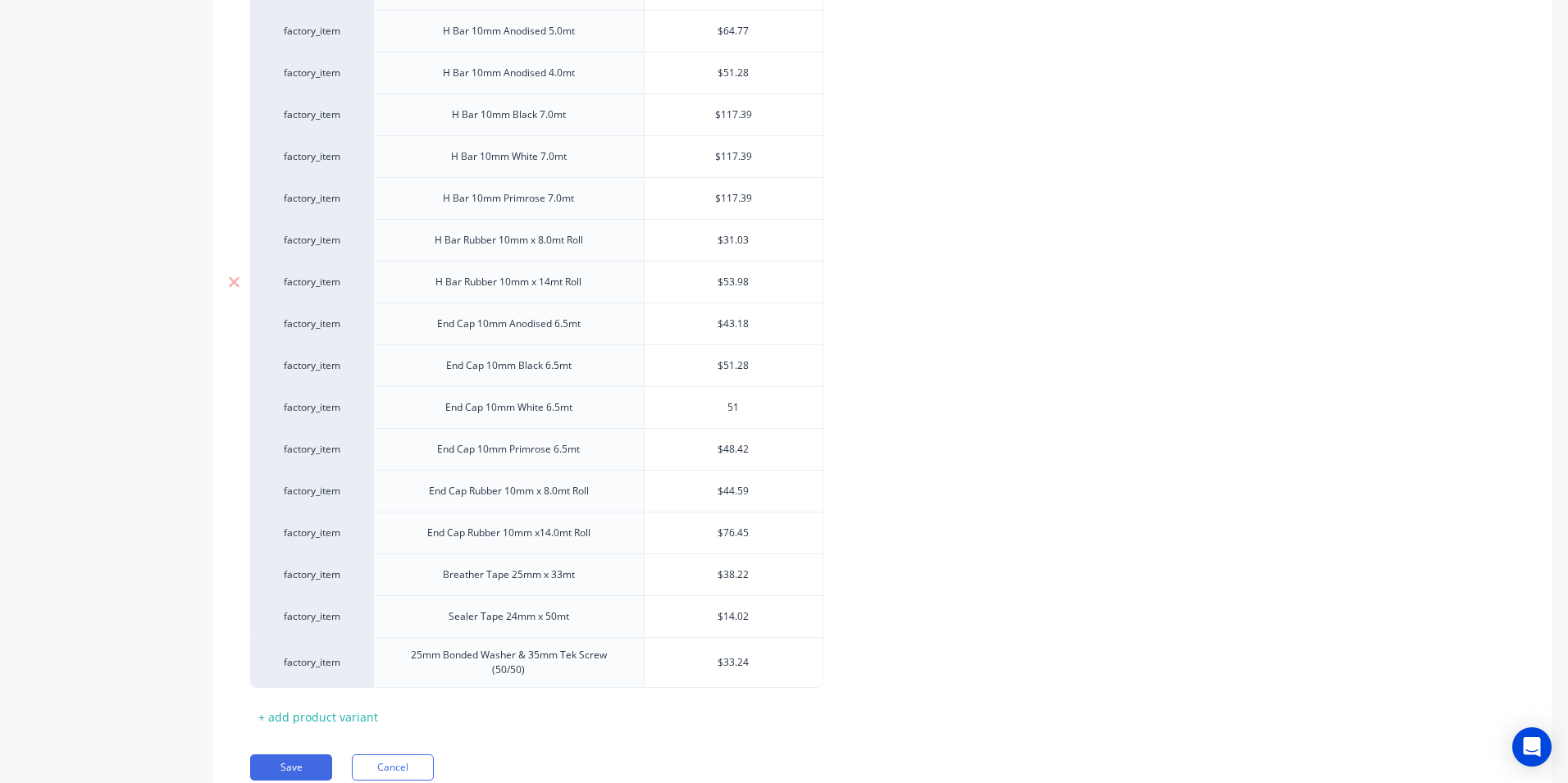
type textarea "x"
type input "51.2"
type textarea "x"
type input "51.28"
type textarea "x"
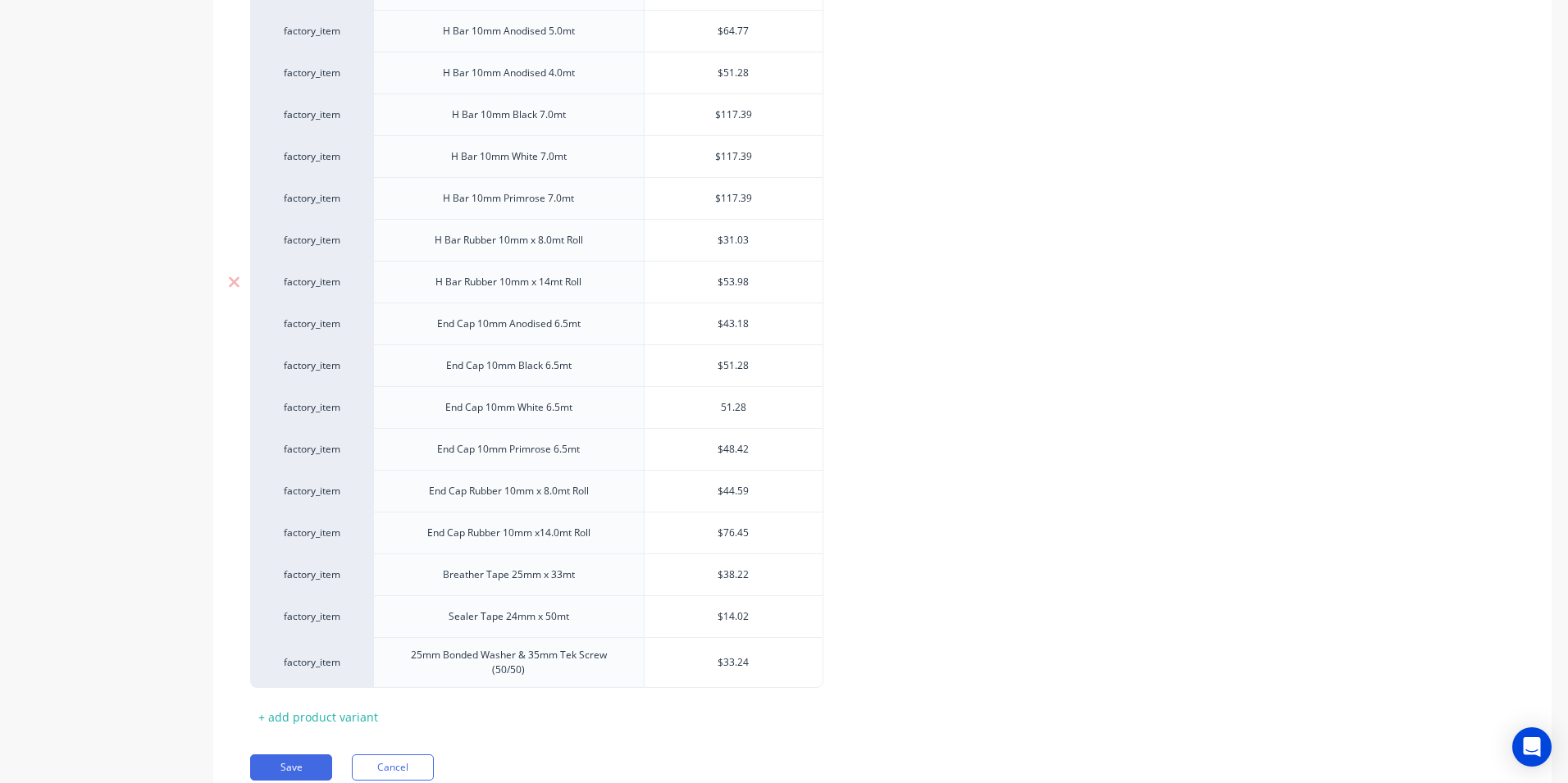
type input "51.28"
type input "$48.42"
type textarea "x"
type input "5"
type textarea "x"
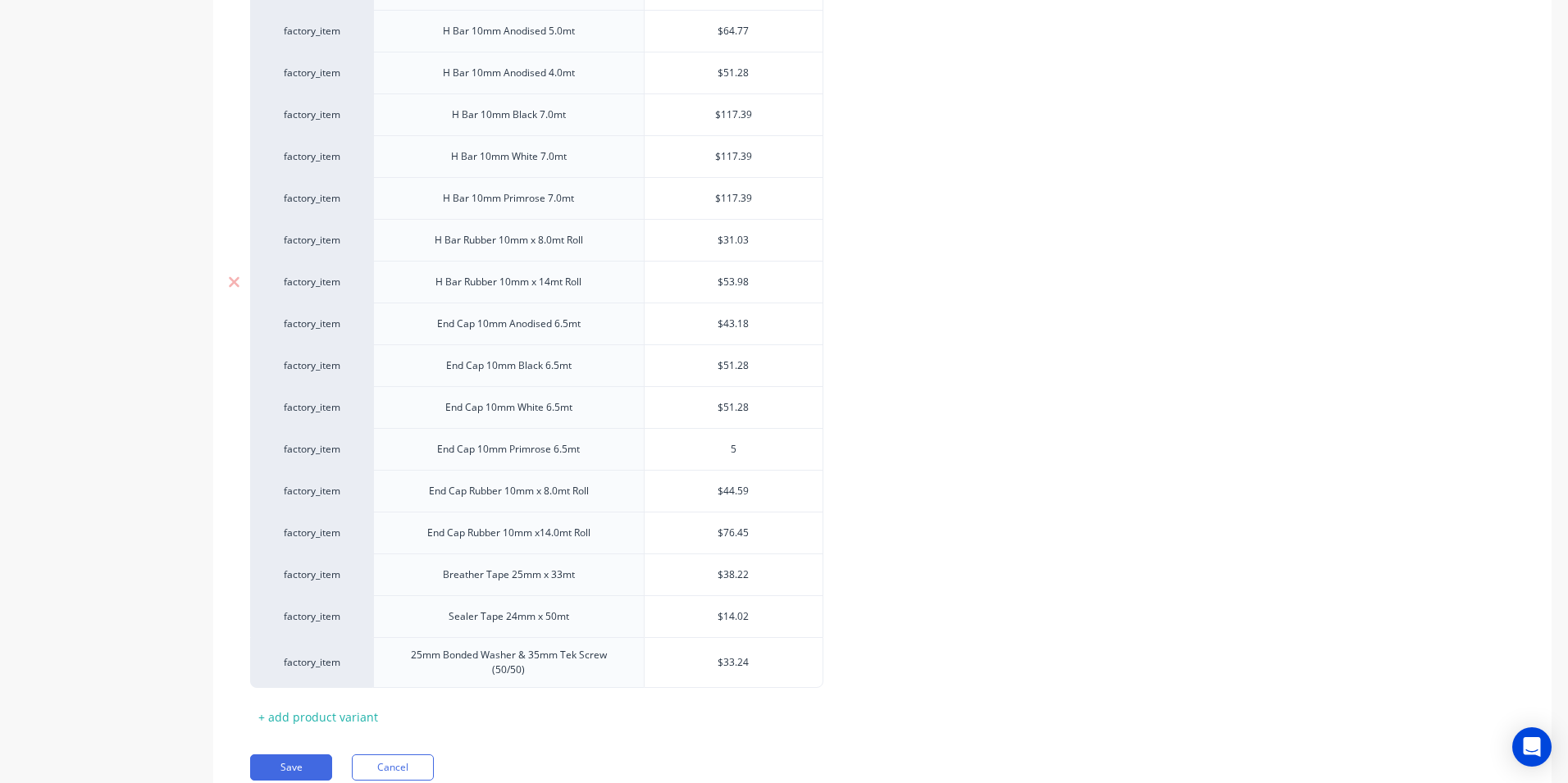
type input "51"
type textarea "x"
type input "51."
type textarea "x"
type input "51.2"
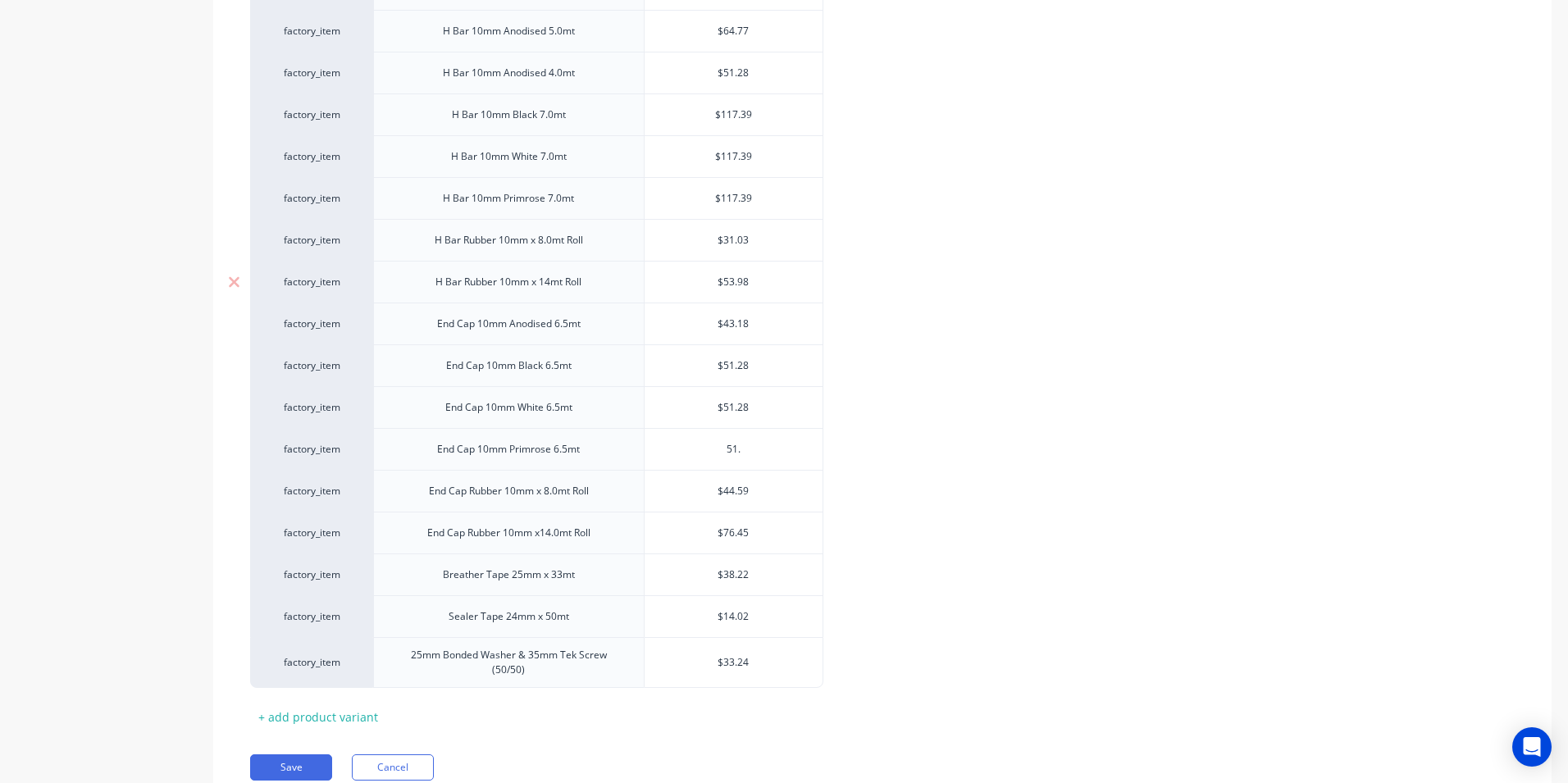
type textarea "x"
type input "51.28"
type textarea "x"
type input "51.28"
type input "$44.59"
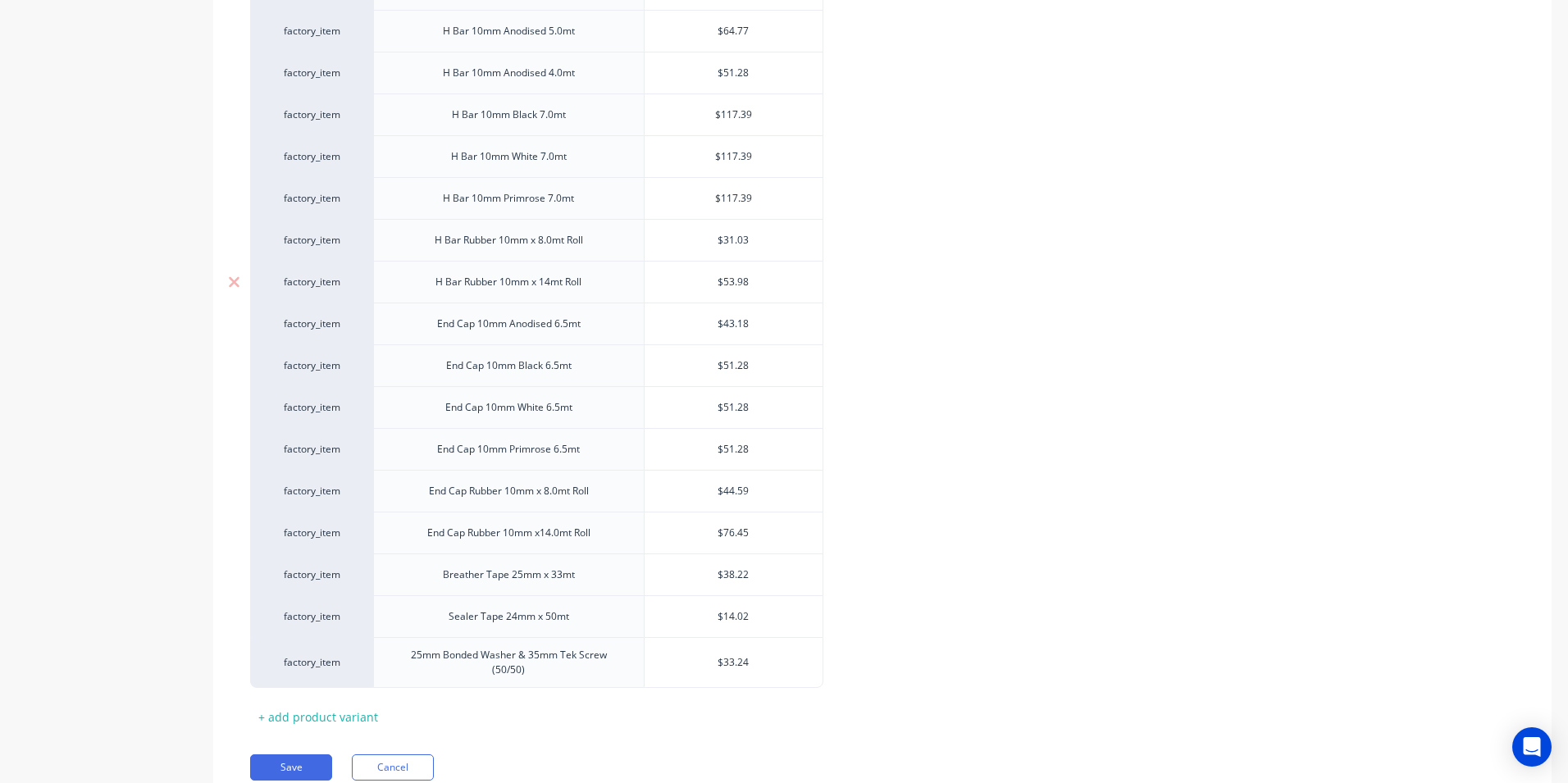
type textarea "x"
type input "5"
type textarea "x"
type input "51"
type textarea "x"
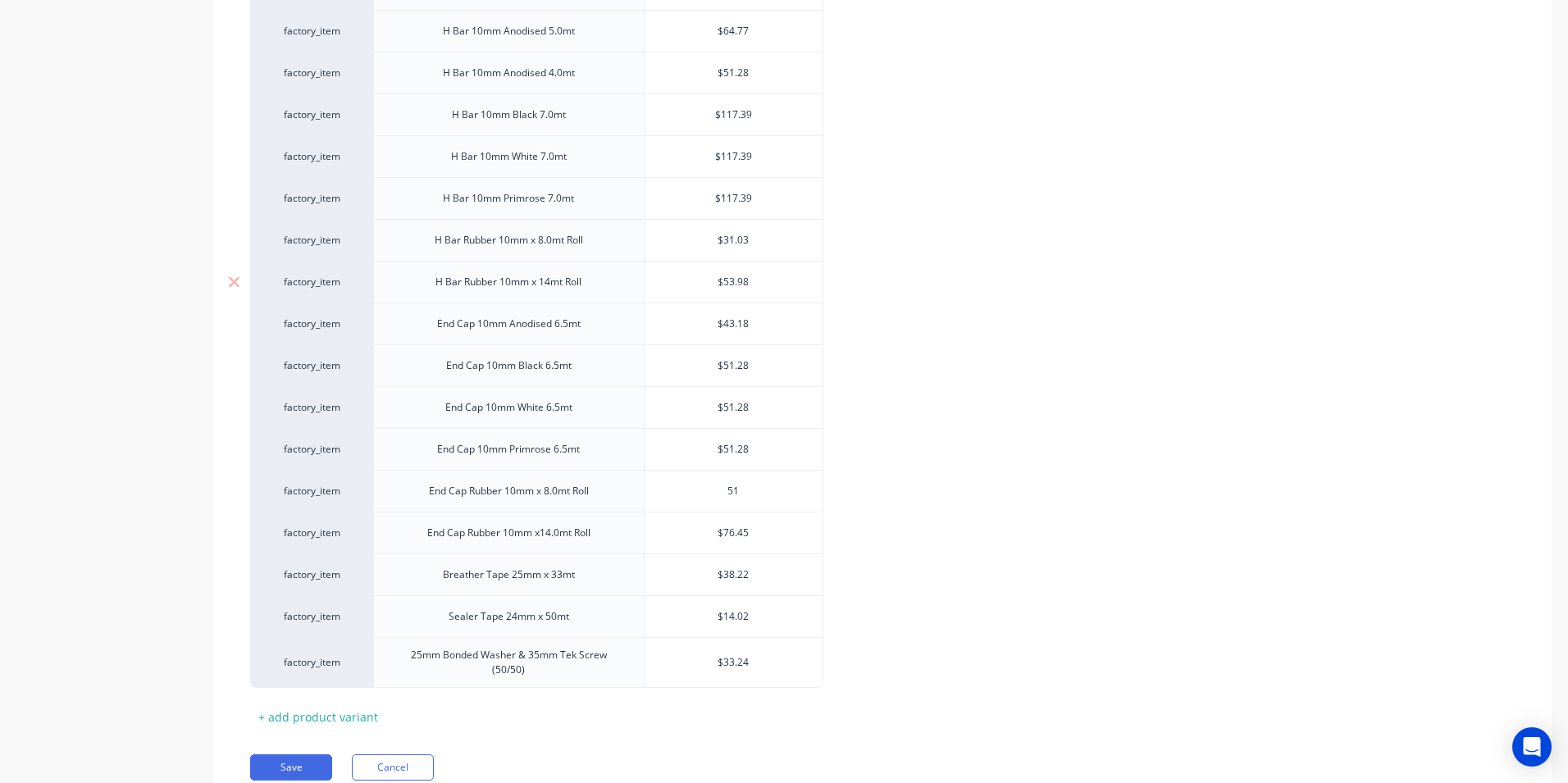
type input "51."
type textarea "x"
type input "51.2"
type textarea "x"
type input "51.28"
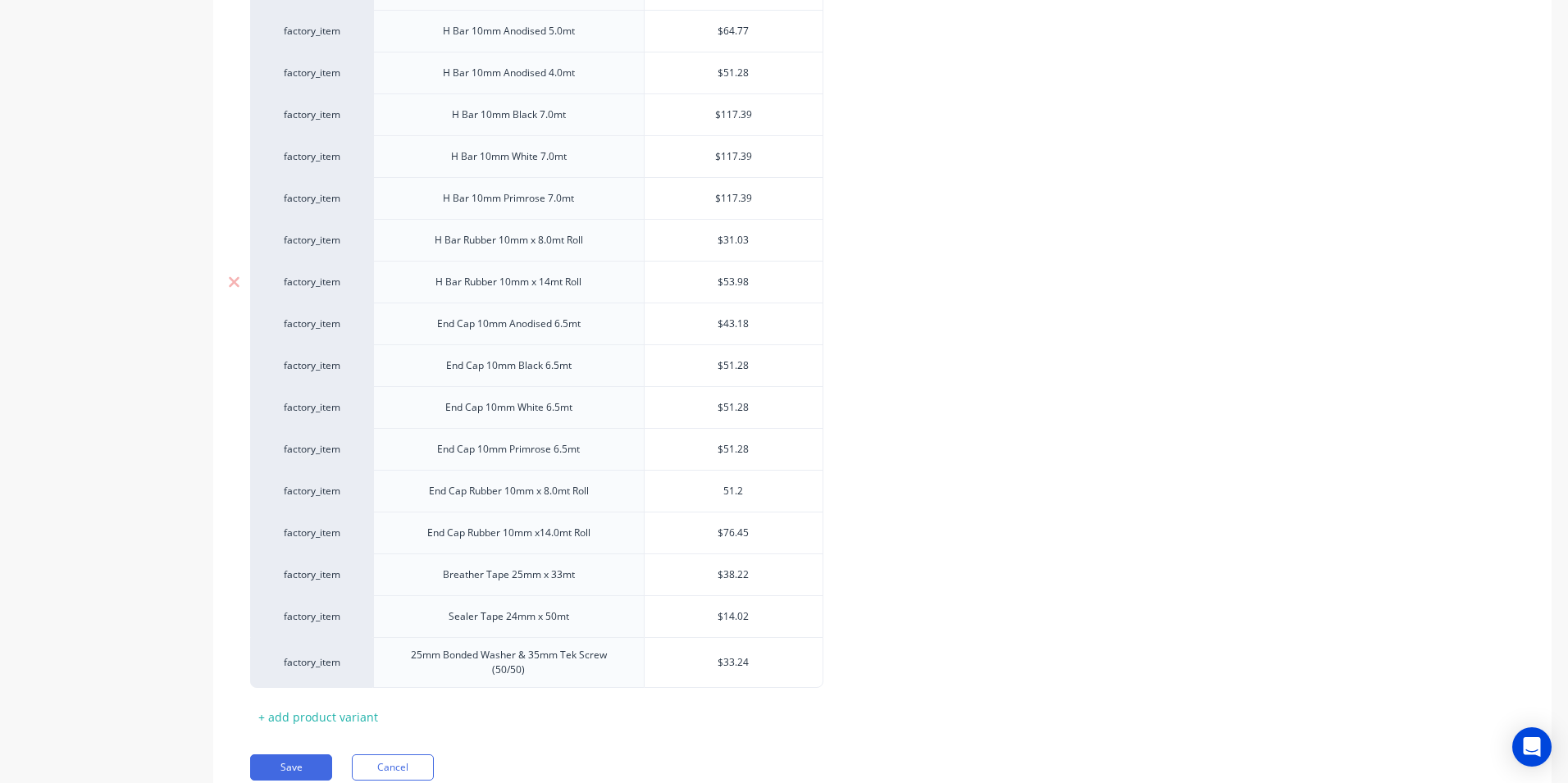
type textarea "x"
type input "51.28"
type input "$76.45"
type textarea "x"
type input "8"
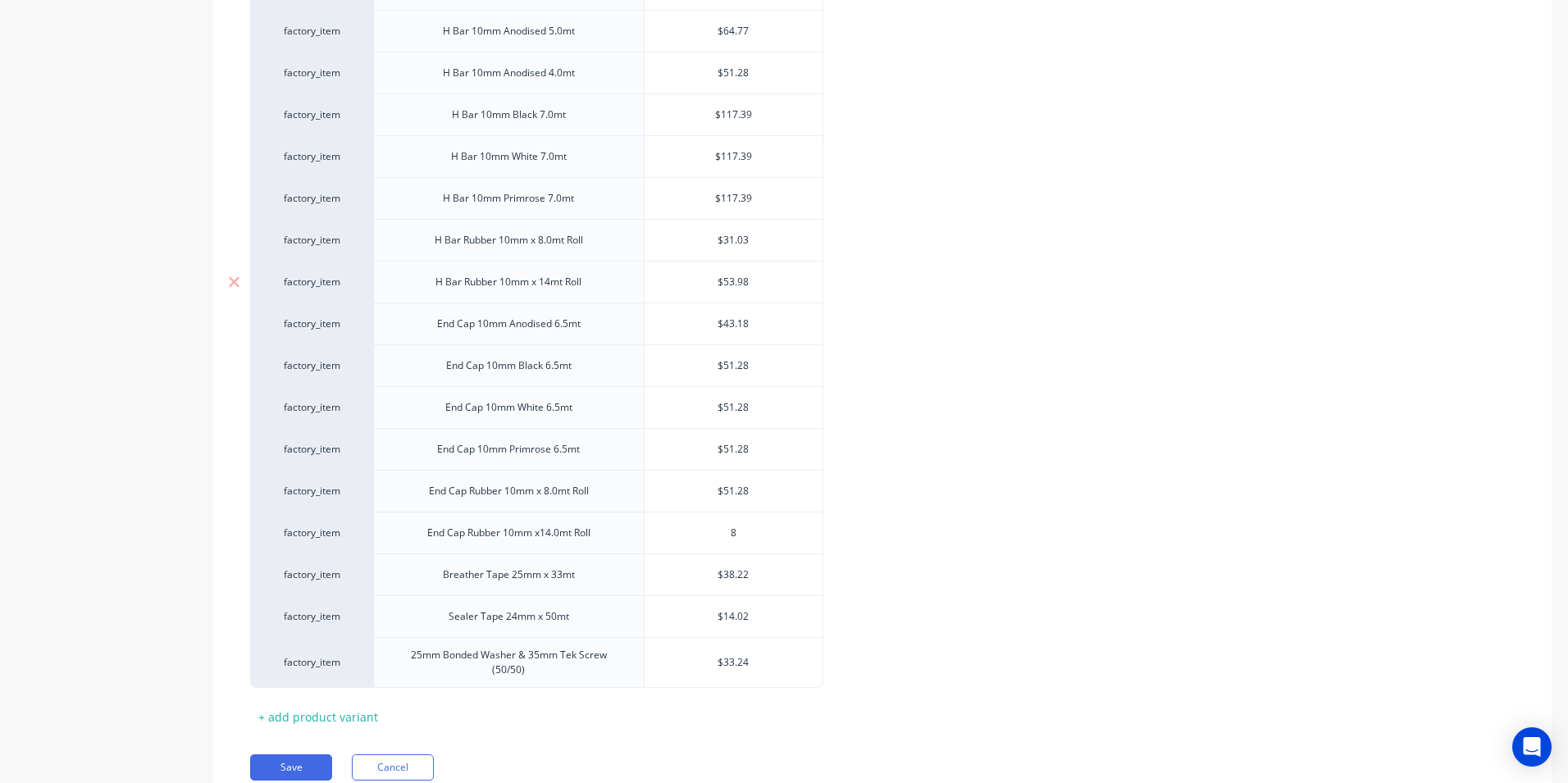
type textarea "x"
type input "80"
type textarea "x"
type input "80."
type textarea "x"
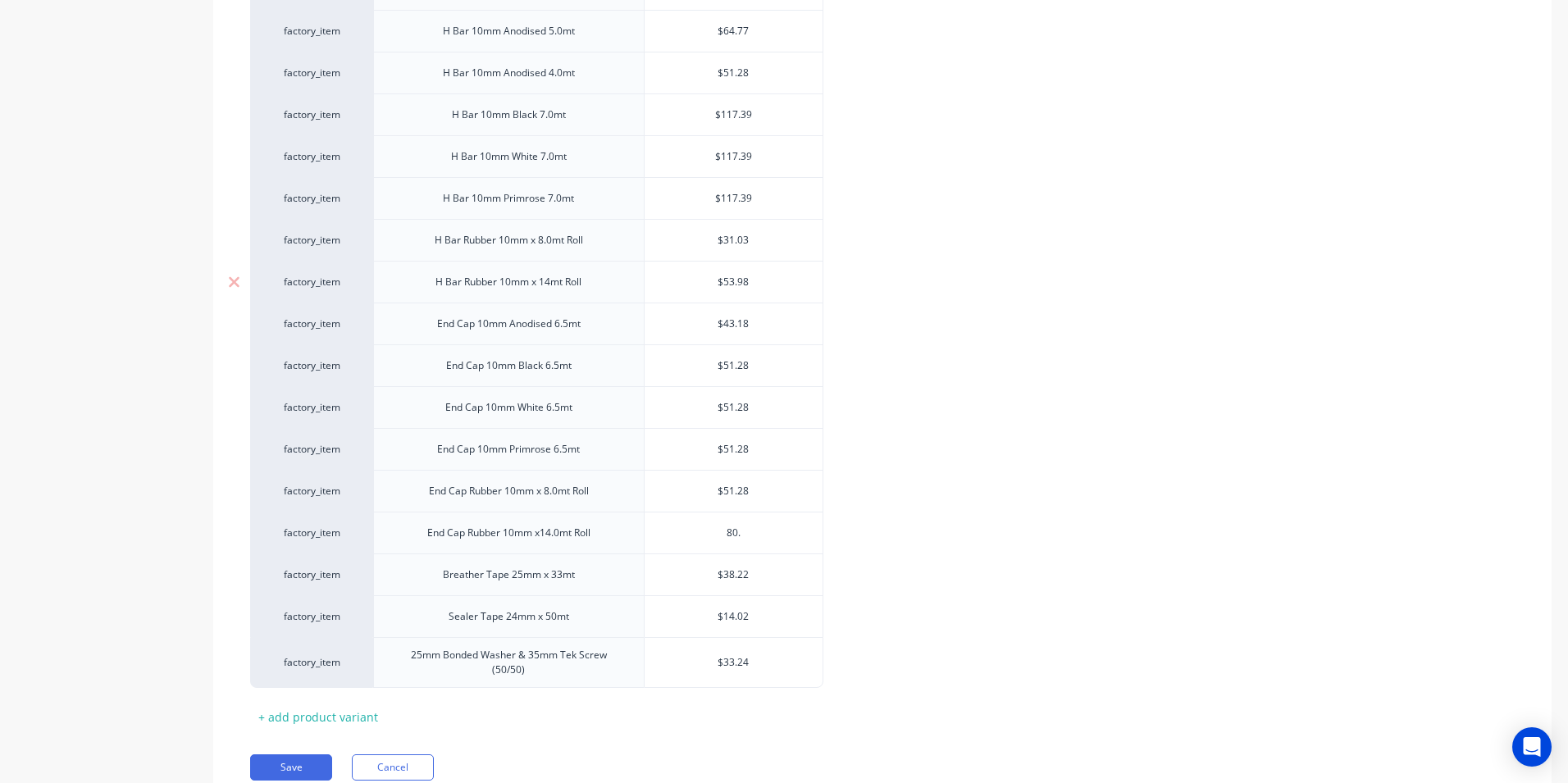
type input "80.9"
type textarea "x"
click at [307, 755] on button "Save" at bounding box center [291, 767] width 82 height 26
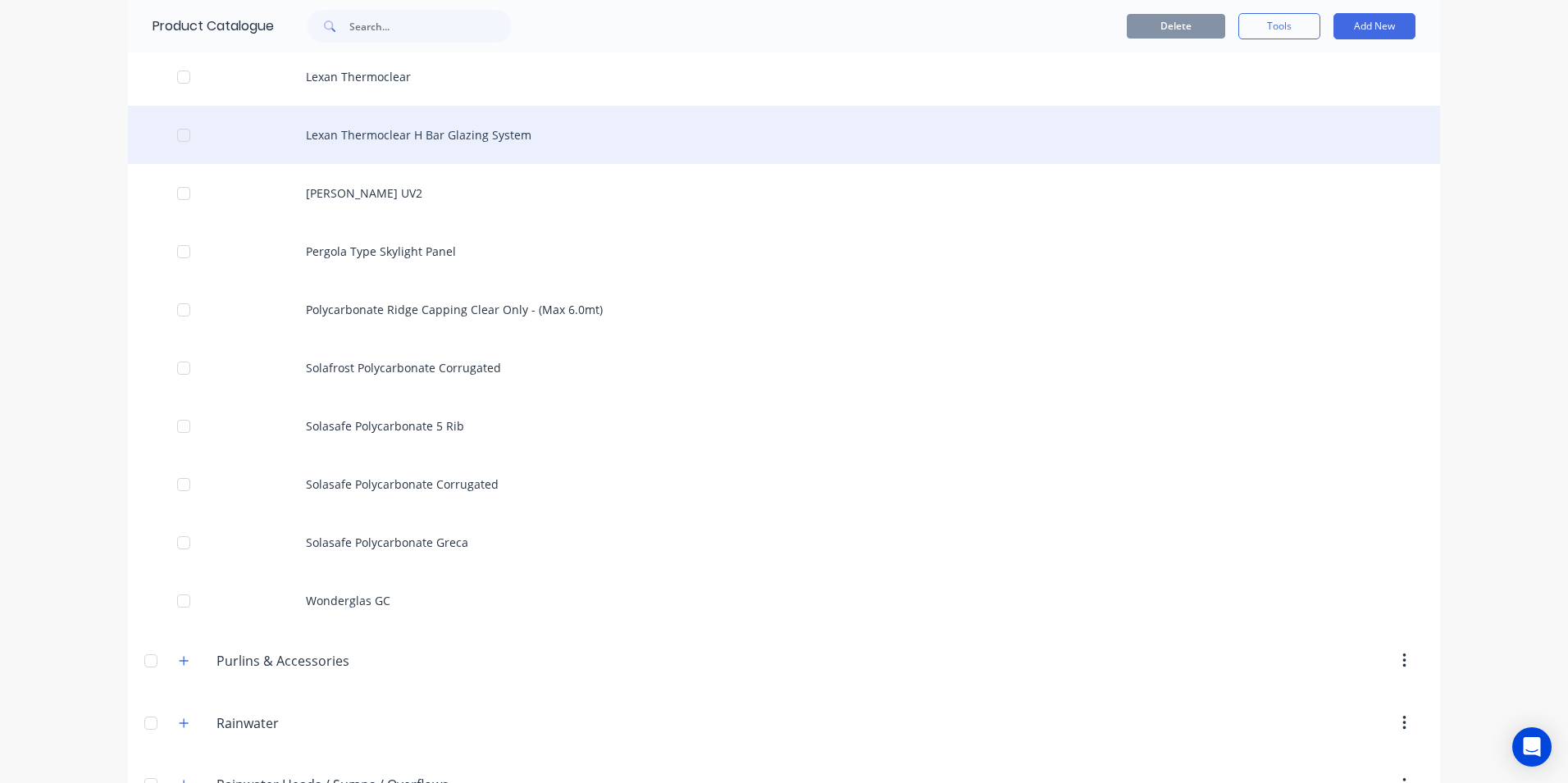
scroll to position [1886, 0]
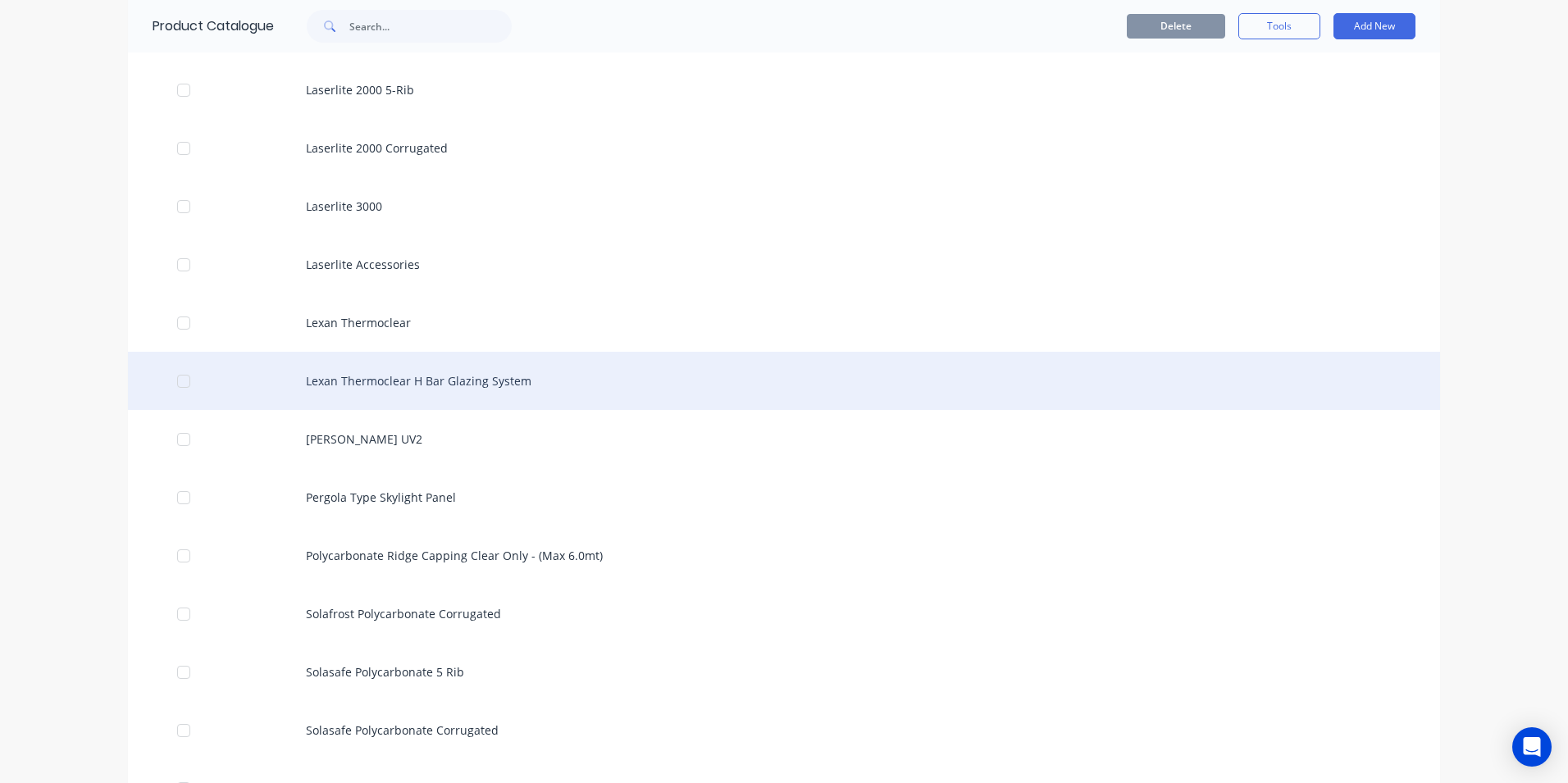
click at [378, 383] on div "Lexan Thermoclear H Bar Glazing System" at bounding box center [784, 381] width 1312 height 58
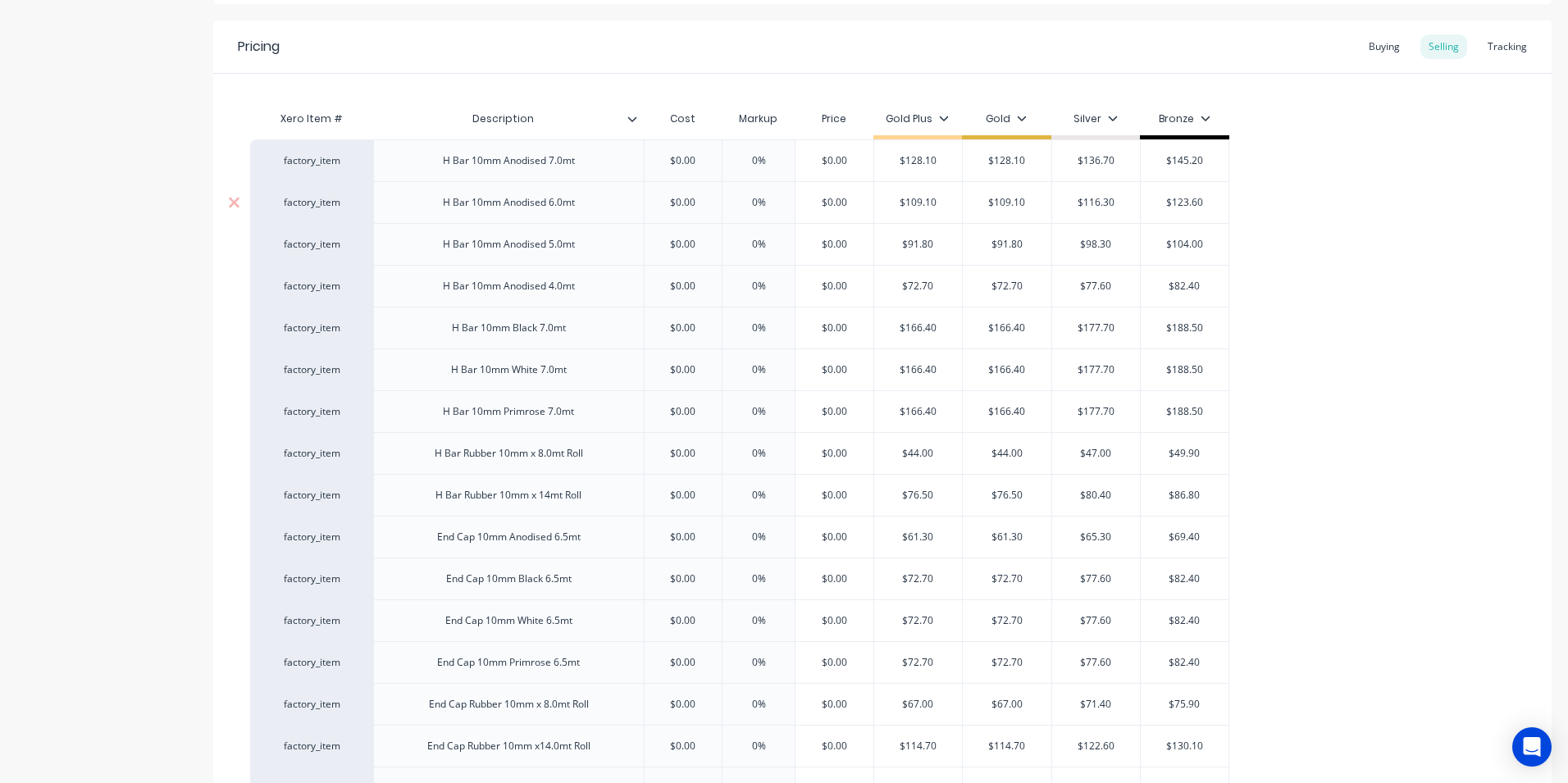
scroll to position [328, 0]
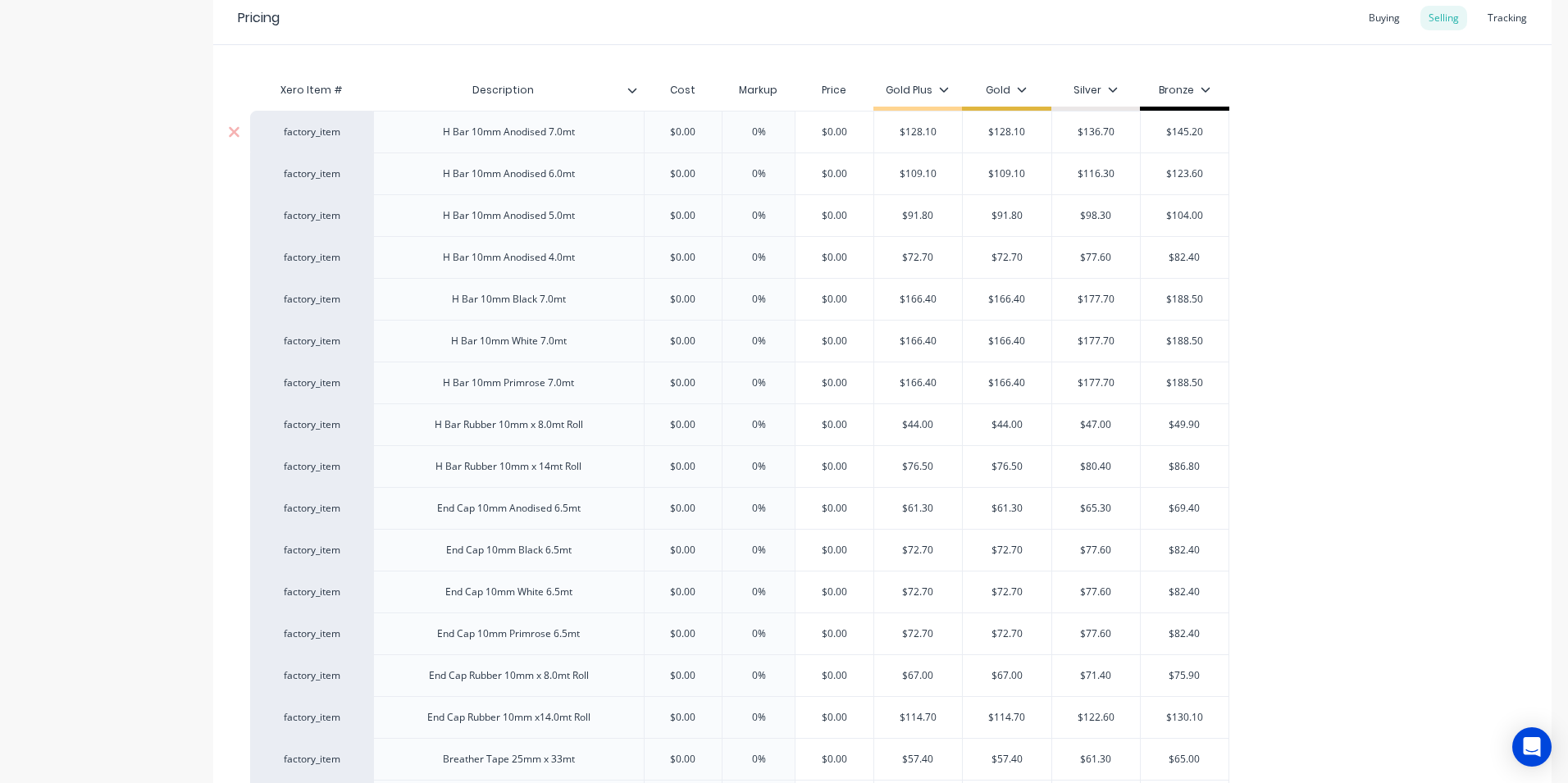
click at [701, 142] on div "$0.00" at bounding box center [683, 132] width 82 height 41
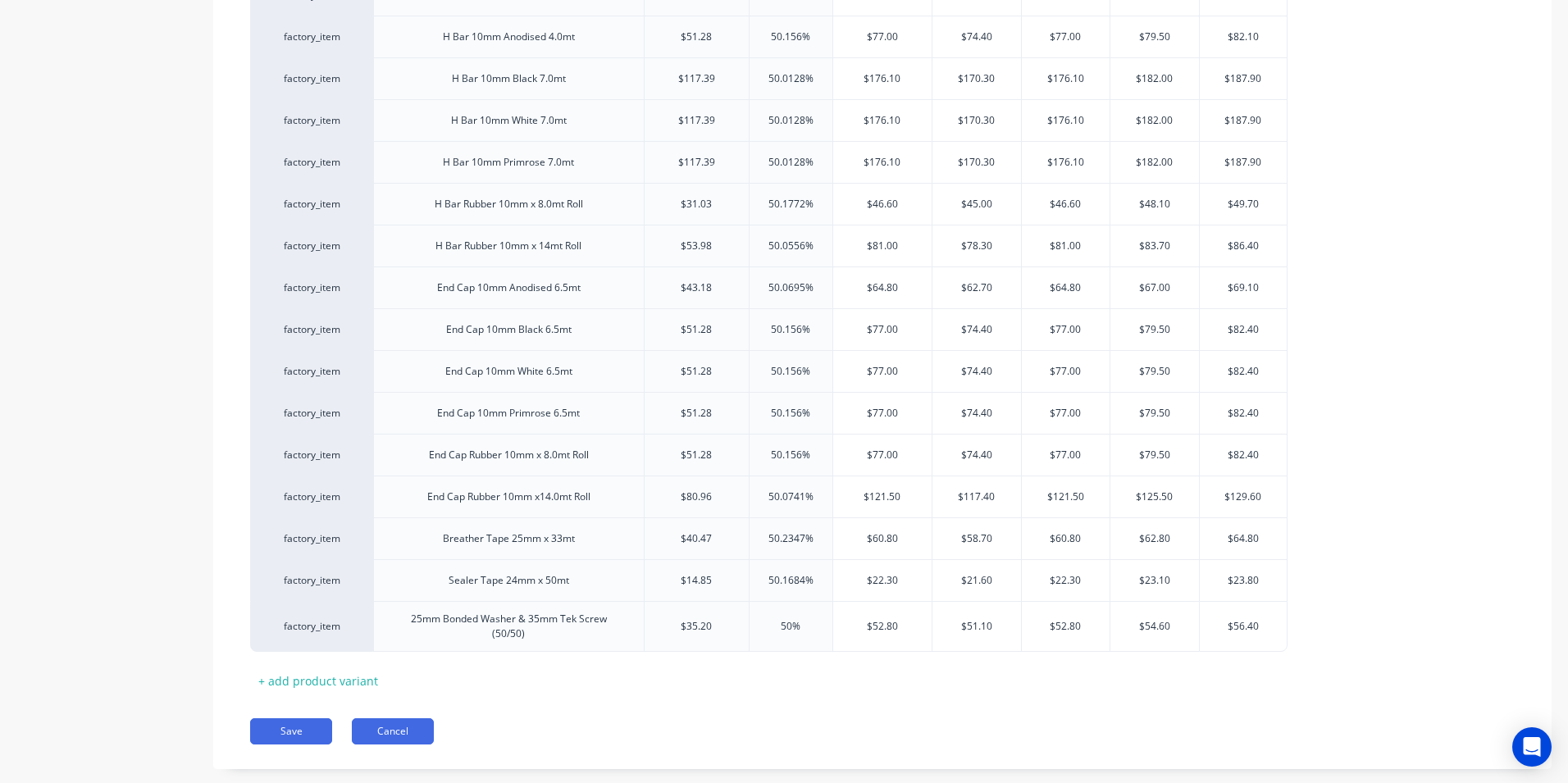
scroll to position [572, 0]
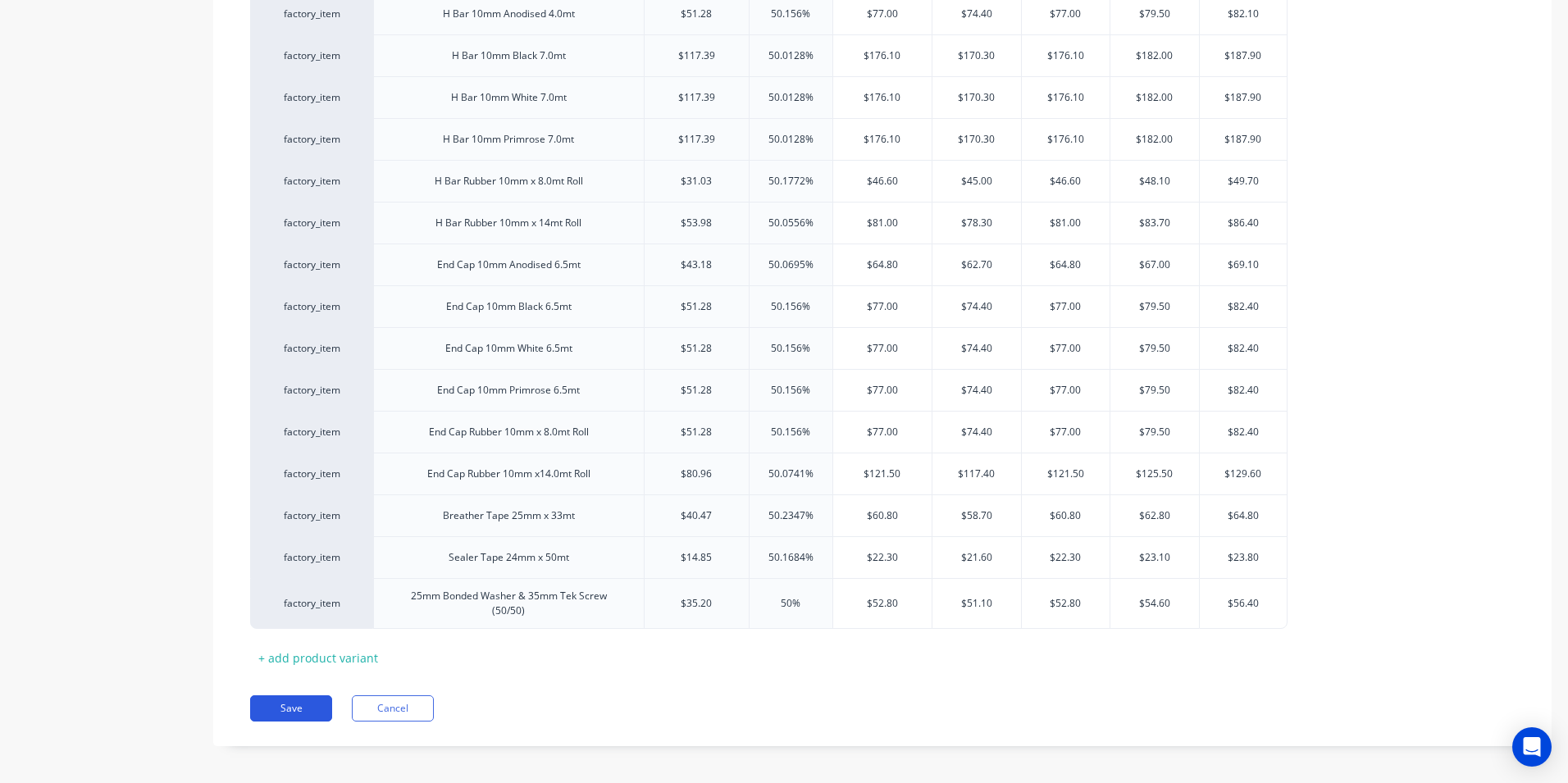
click at [297, 697] on button "Save" at bounding box center [291, 708] width 82 height 26
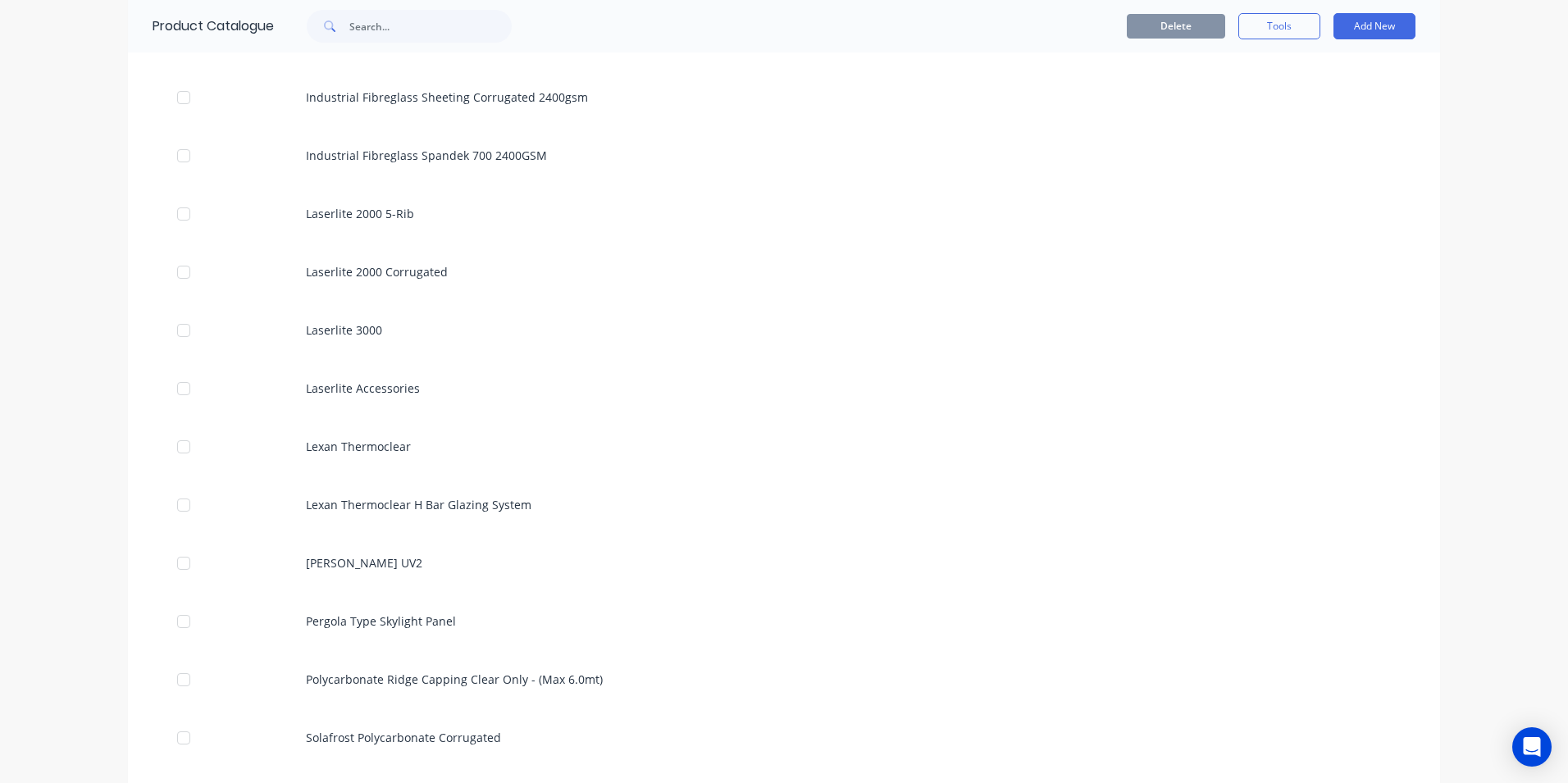
scroll to position [2050, 0]
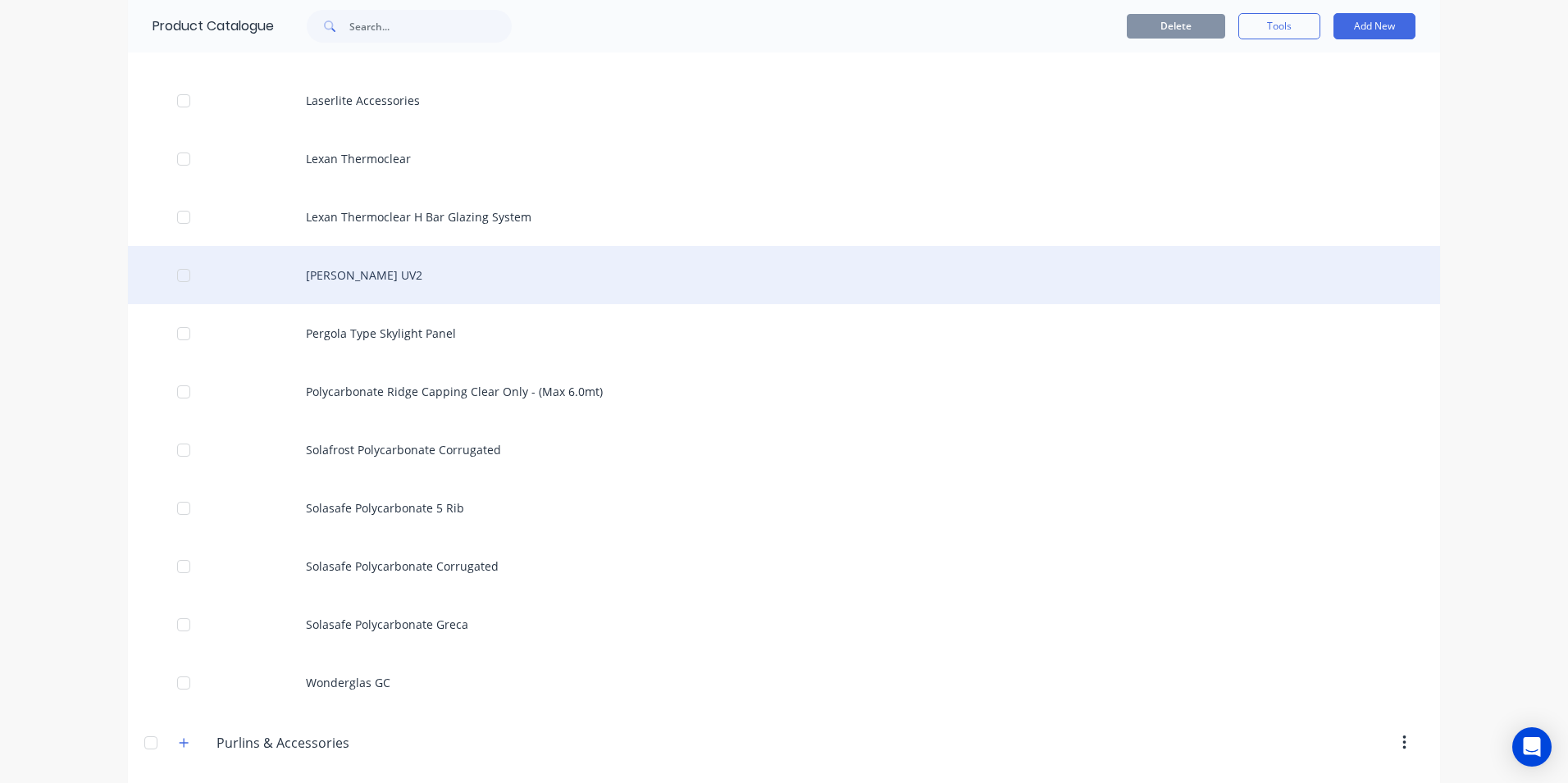
click at [383, 284] on div "[PERSON_NAME] UV2" at bounding box center [784, 274] width 1312 height 58
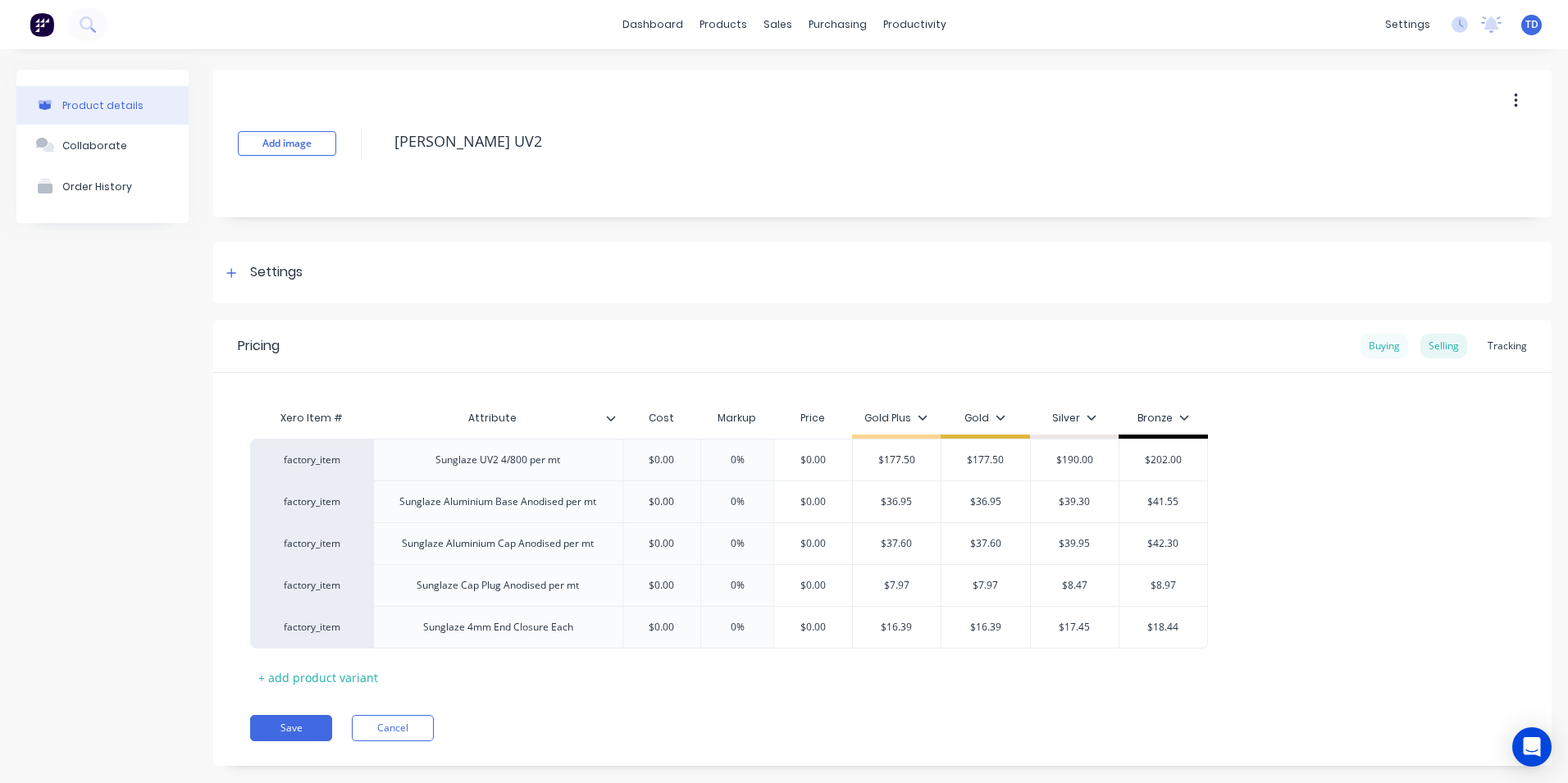
click at [1364, 350] on div "Buying" at bounding box center [1384, 346] width 47 height 25
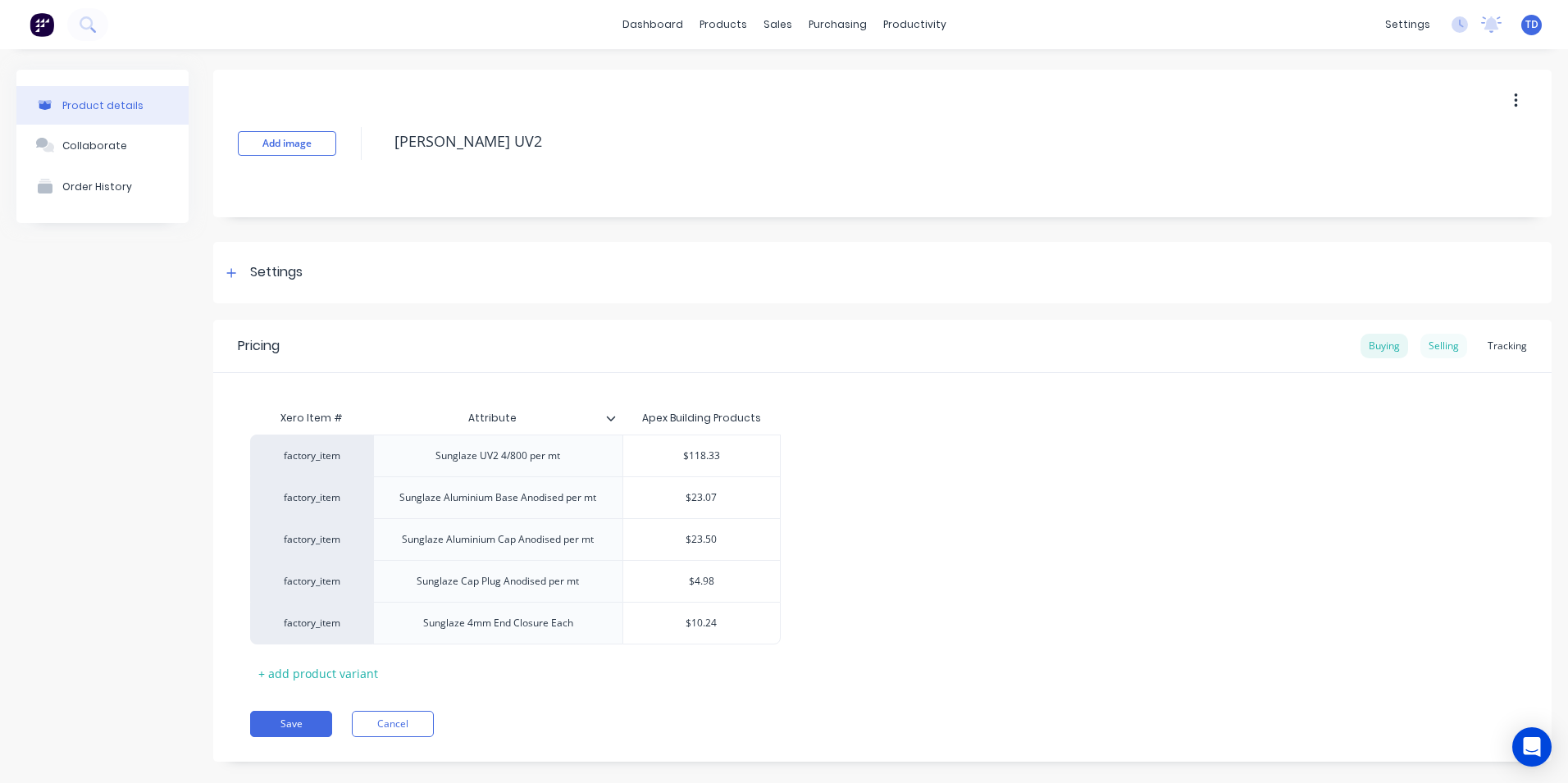
click at [1428, 338] on div "Selling" at bounding box center [1443, 346] width 46 height 25
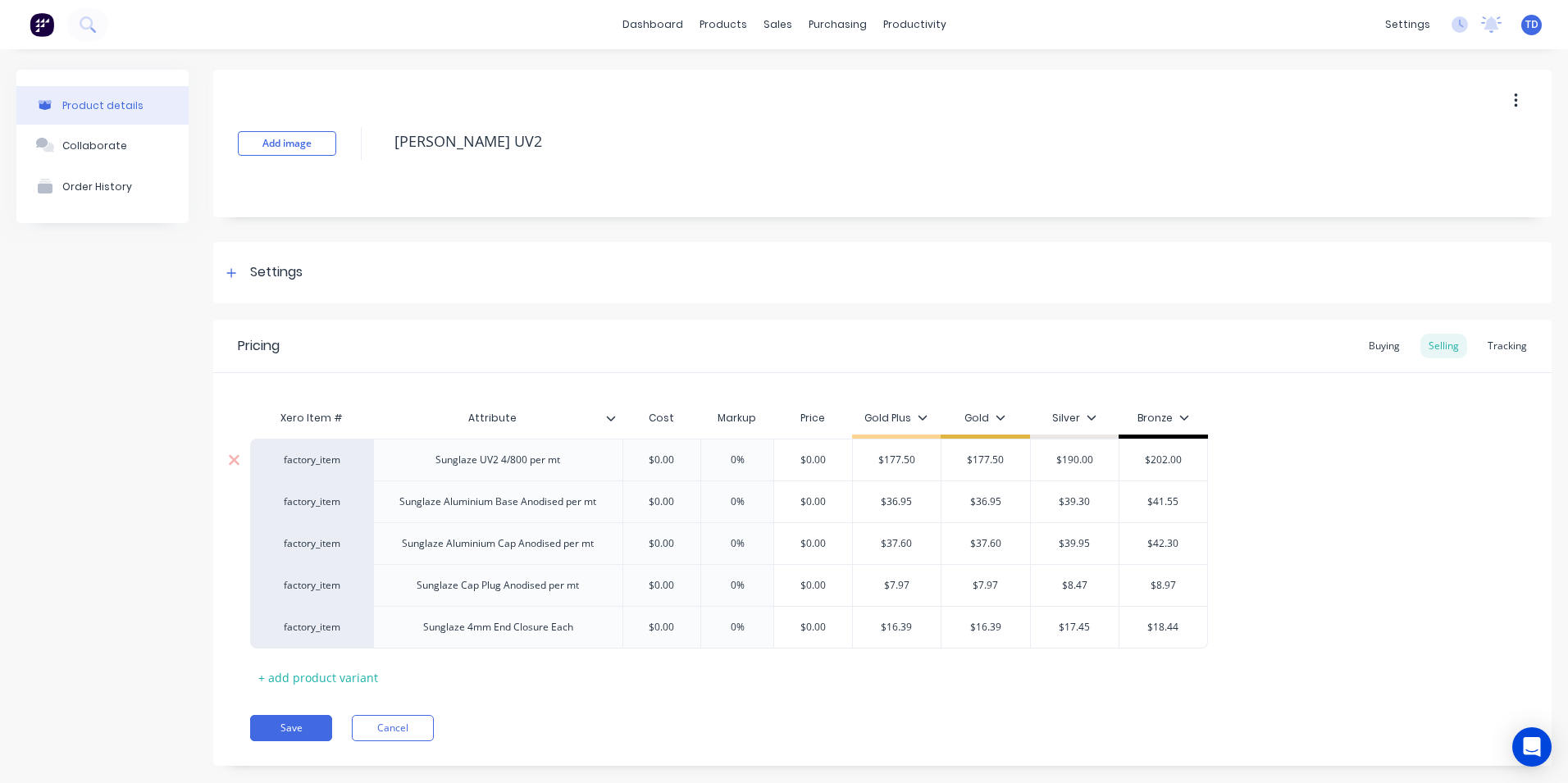
click at [692, 470] on div "$0.00" at bounding box center [662, 460] width 82 height 41
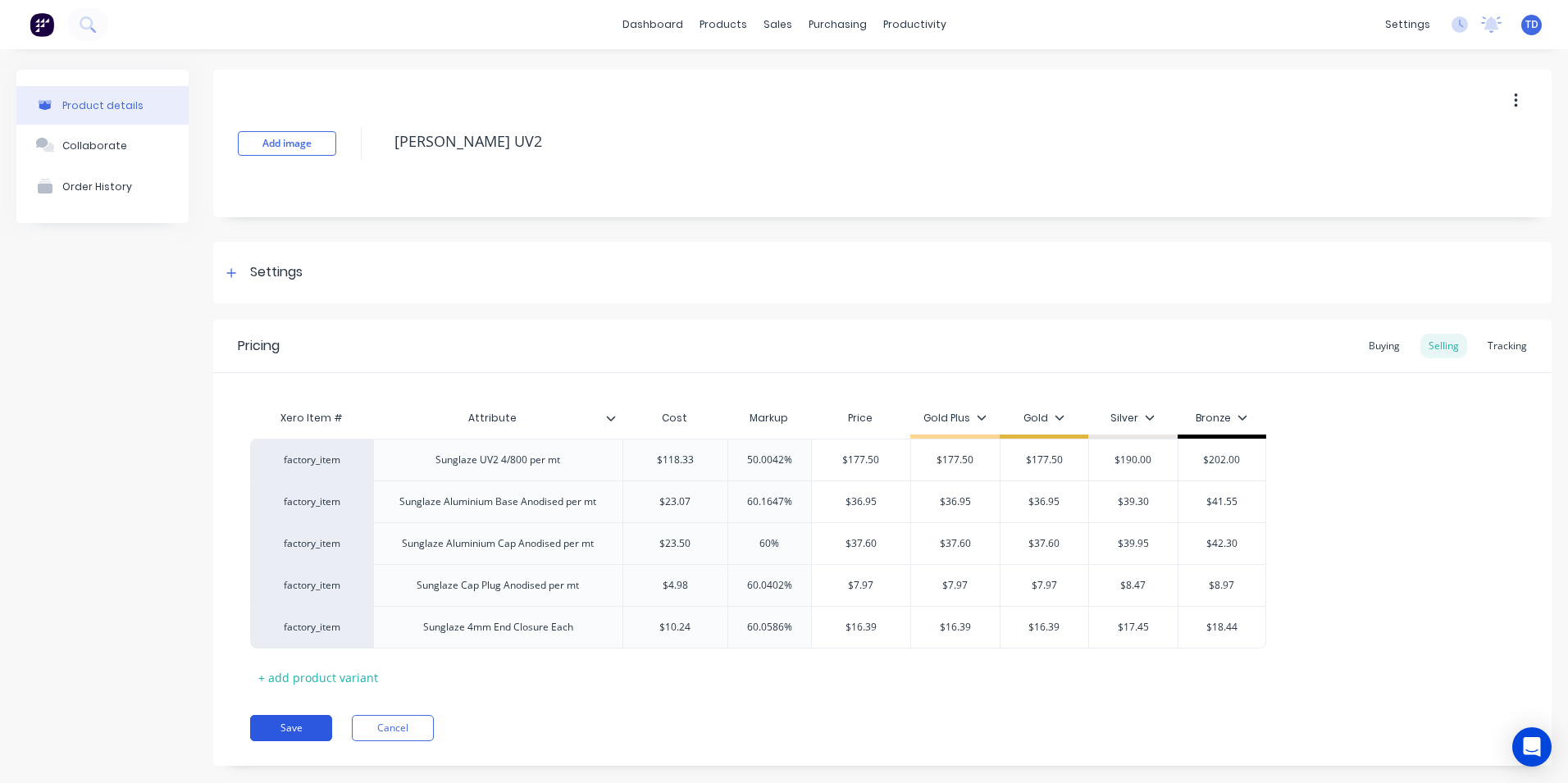
click at [289, 722] on button "Save" at bounding box center [291, 727] width 82 height 26
